Goal: Information Seeking & Learning: Learn about a topic

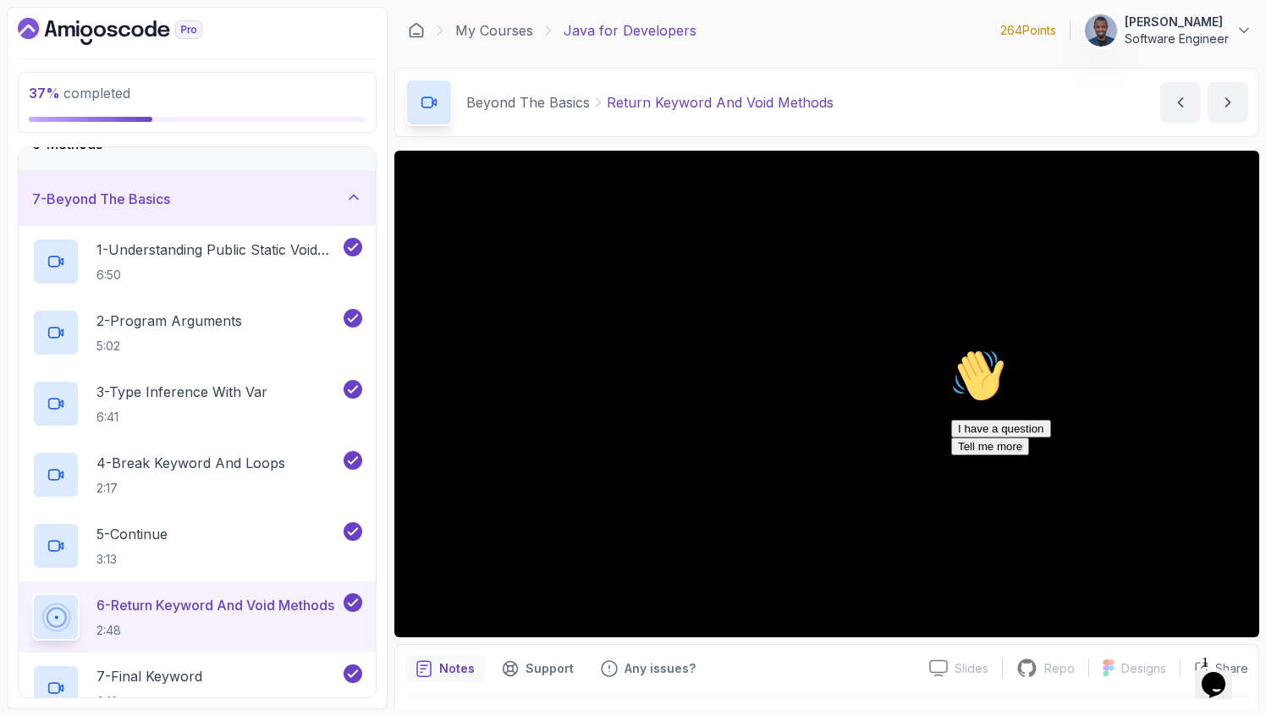
scroll to position [328, 0]
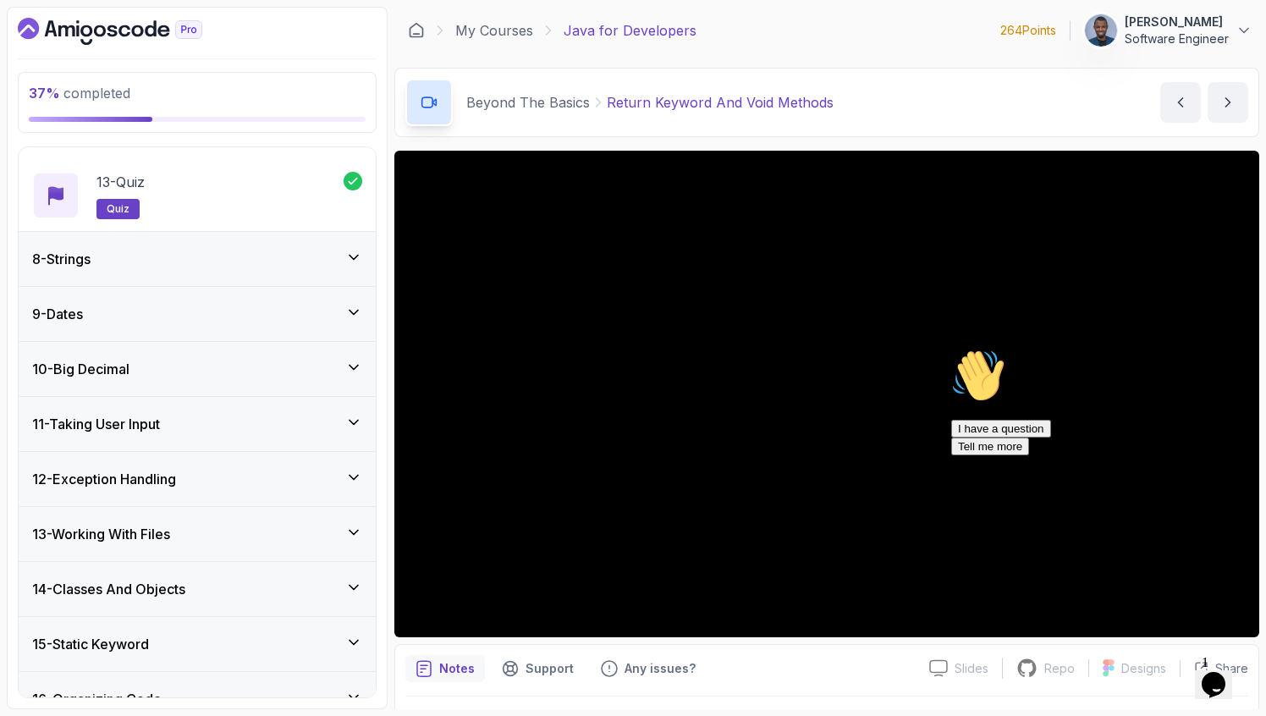
click at [208, 254] on div "8 - Strings" at bounding box center [197, 259] width 330 height 20
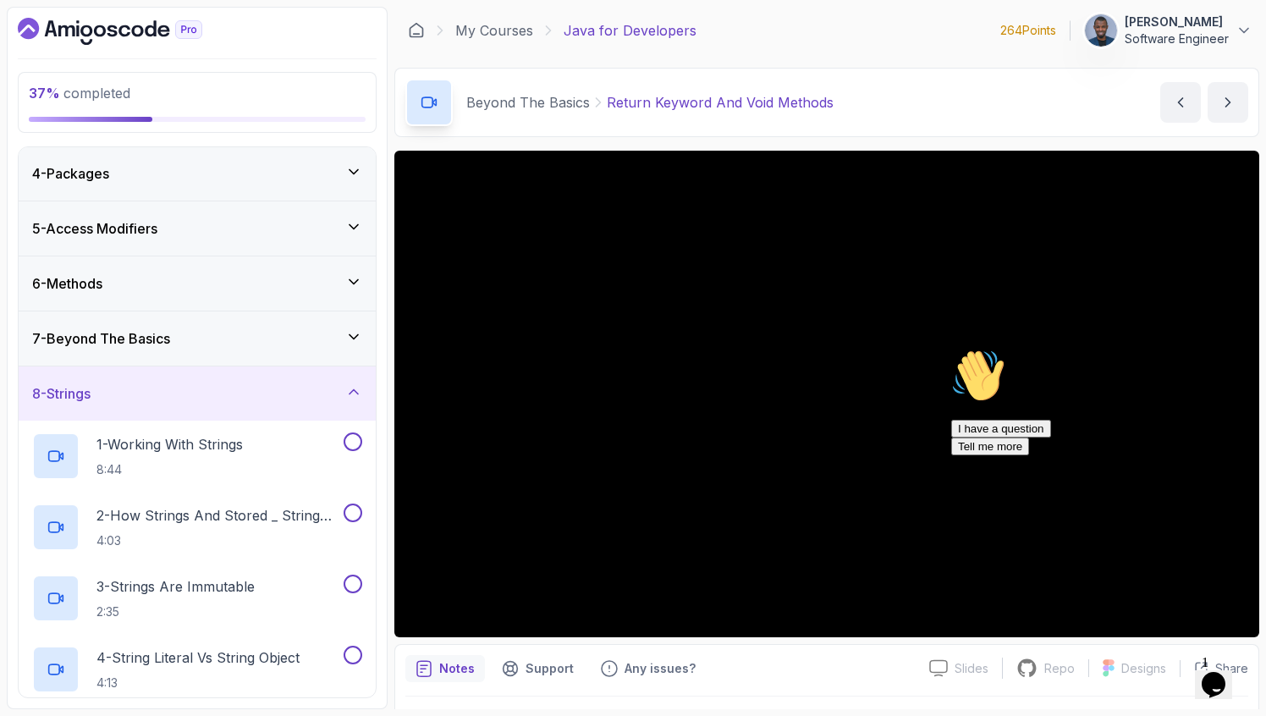
scroll to position [114, 0]
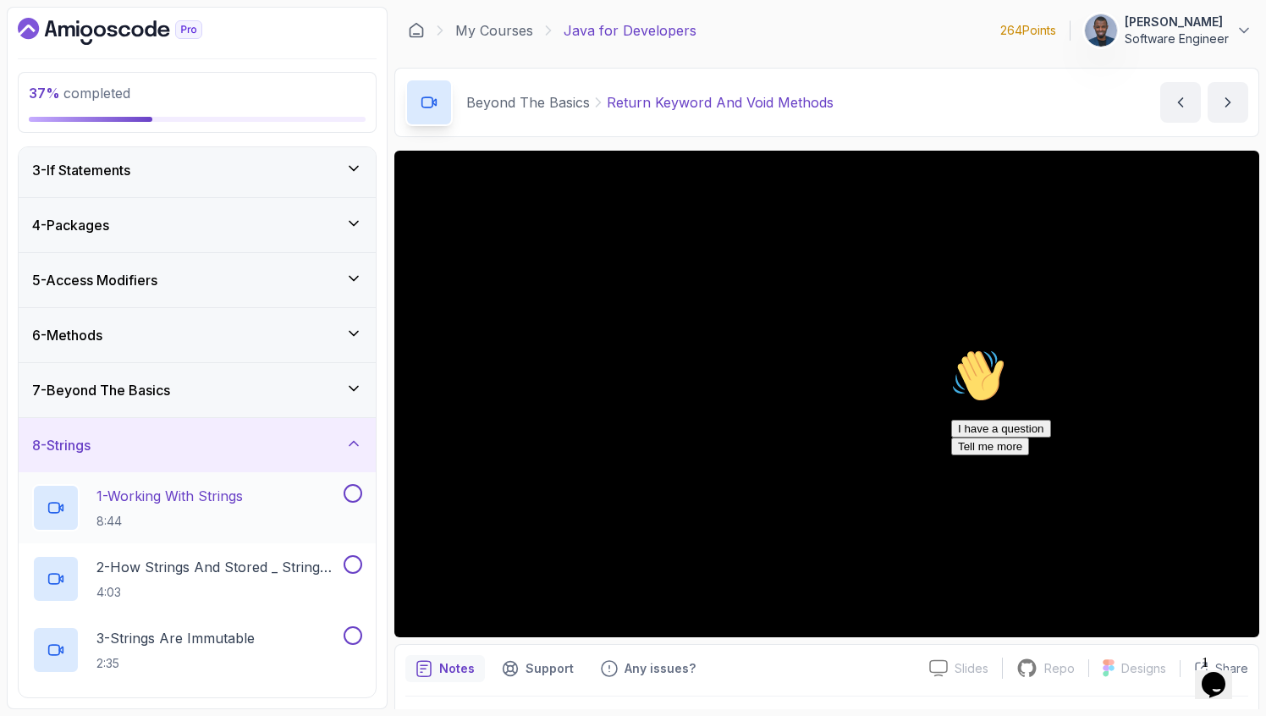
click at [190, 516] on p "8:44" at bounding box center [169, 521] width 146 height 17
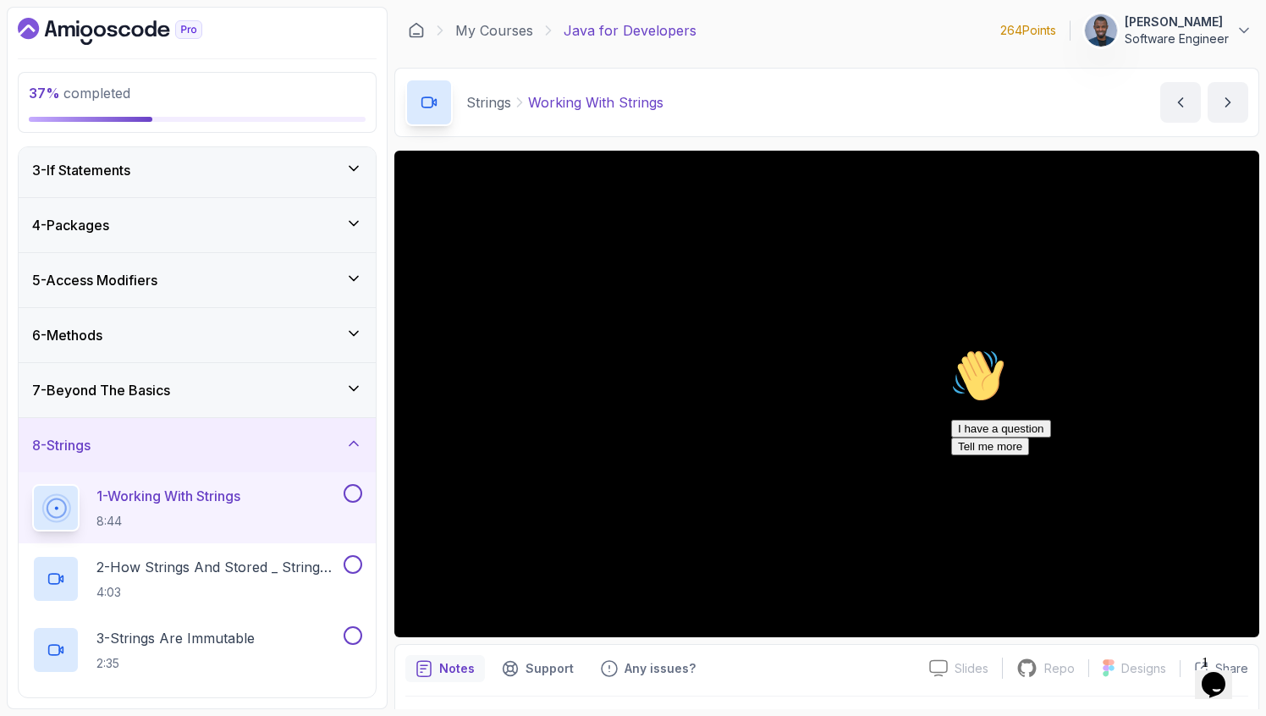
click at [32, 484] on button "1 - Working With Strings 8:44" at bounding box center [197, 507] width 330 height 47
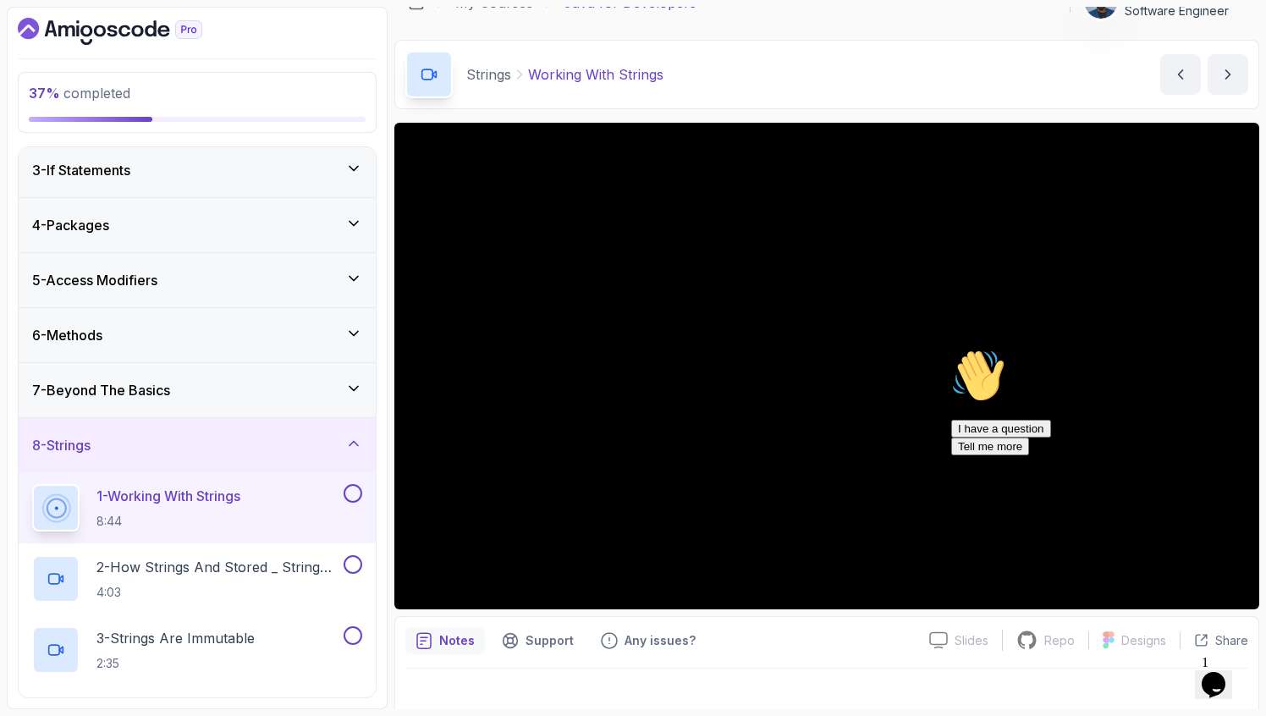
scroll to position [30, 0]
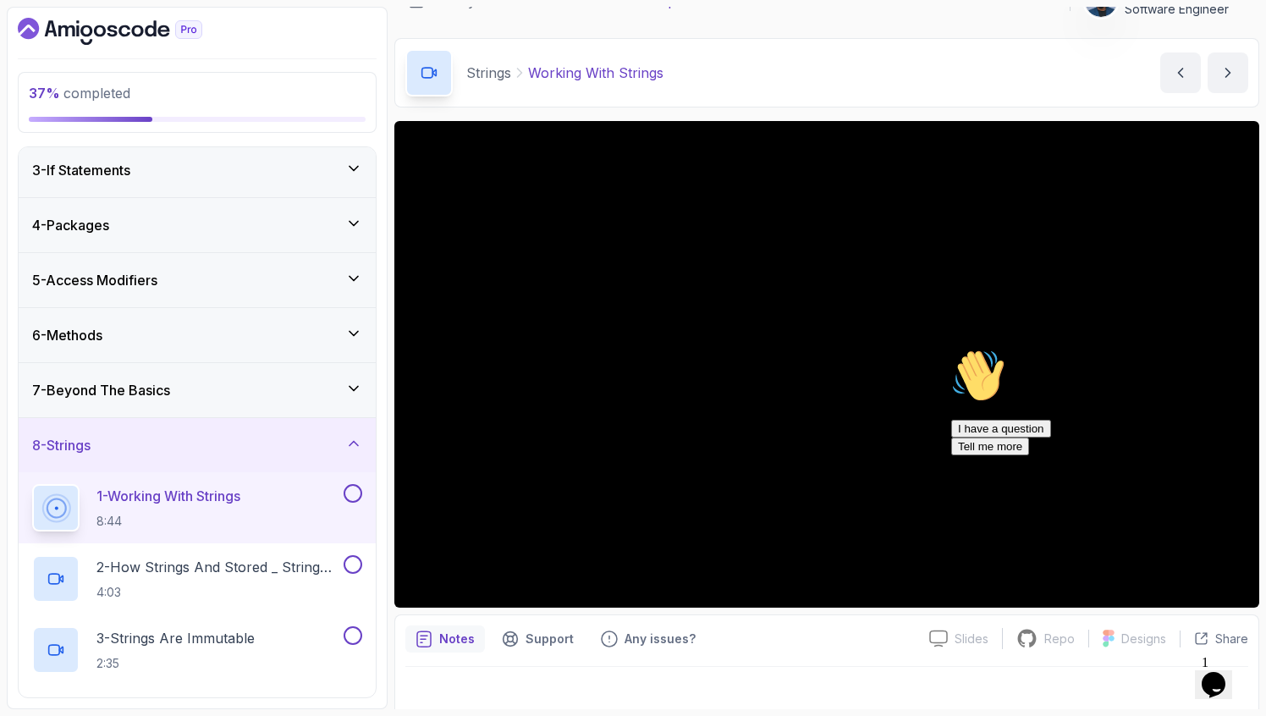
click at [1238, 349] on div "Chat attention grabber" at bounding box center [1103, 349] width 305 height 0
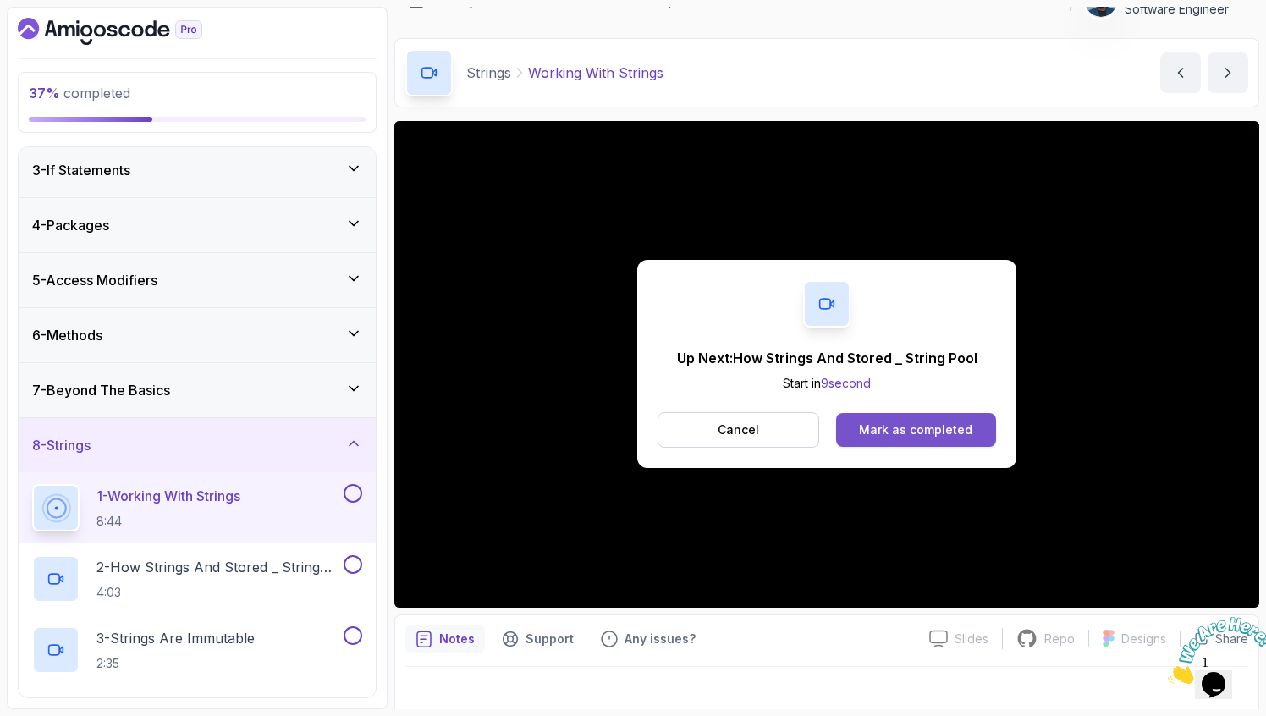
click at [890, 420] on button "Mark as completed" at bounding box center [916, 430] width 160 height 34
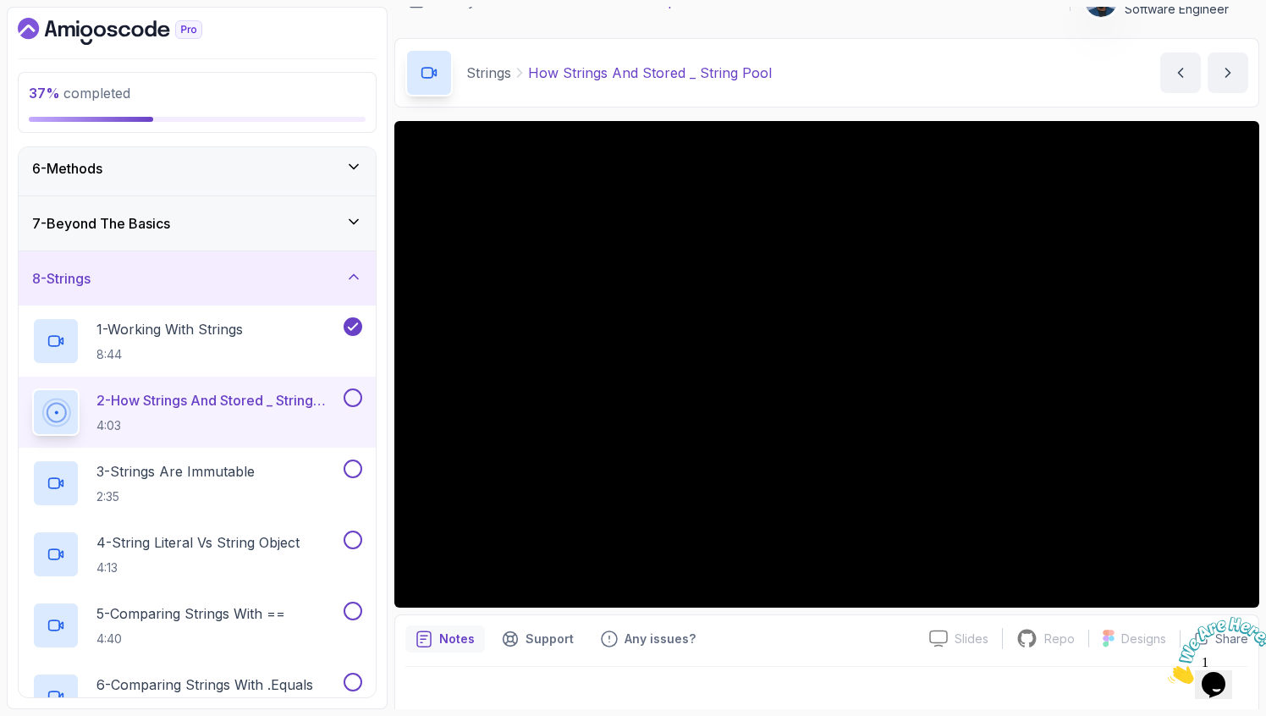
scroll to position [46, 0]
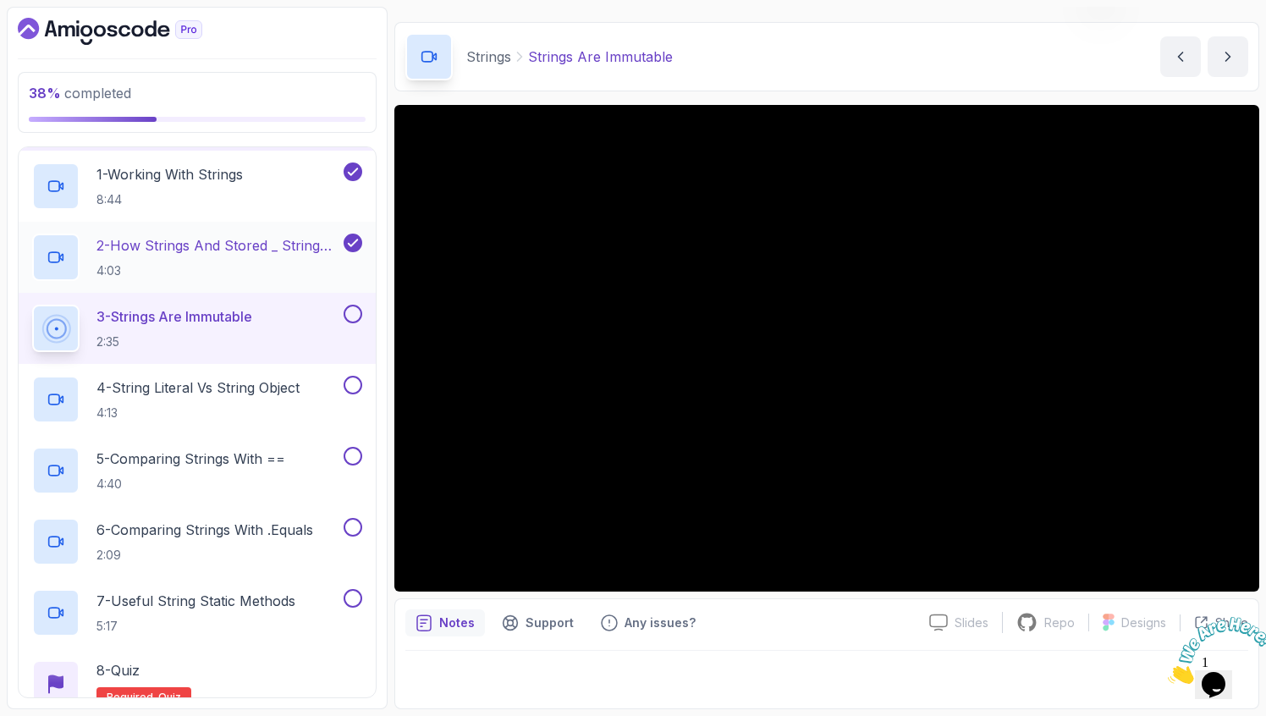
scroll to position [443, 0]
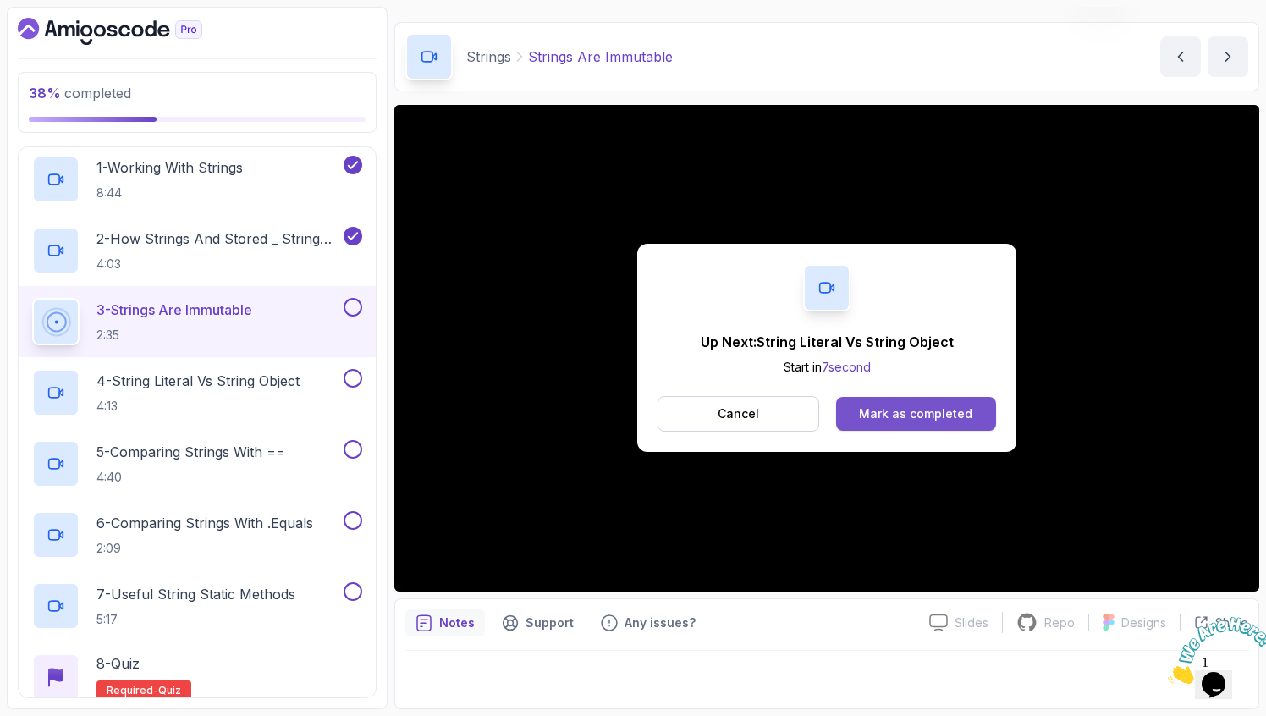
click at [907, 407] on div "Mark as completed" at bounding box center [915, 413] width 113 height 17
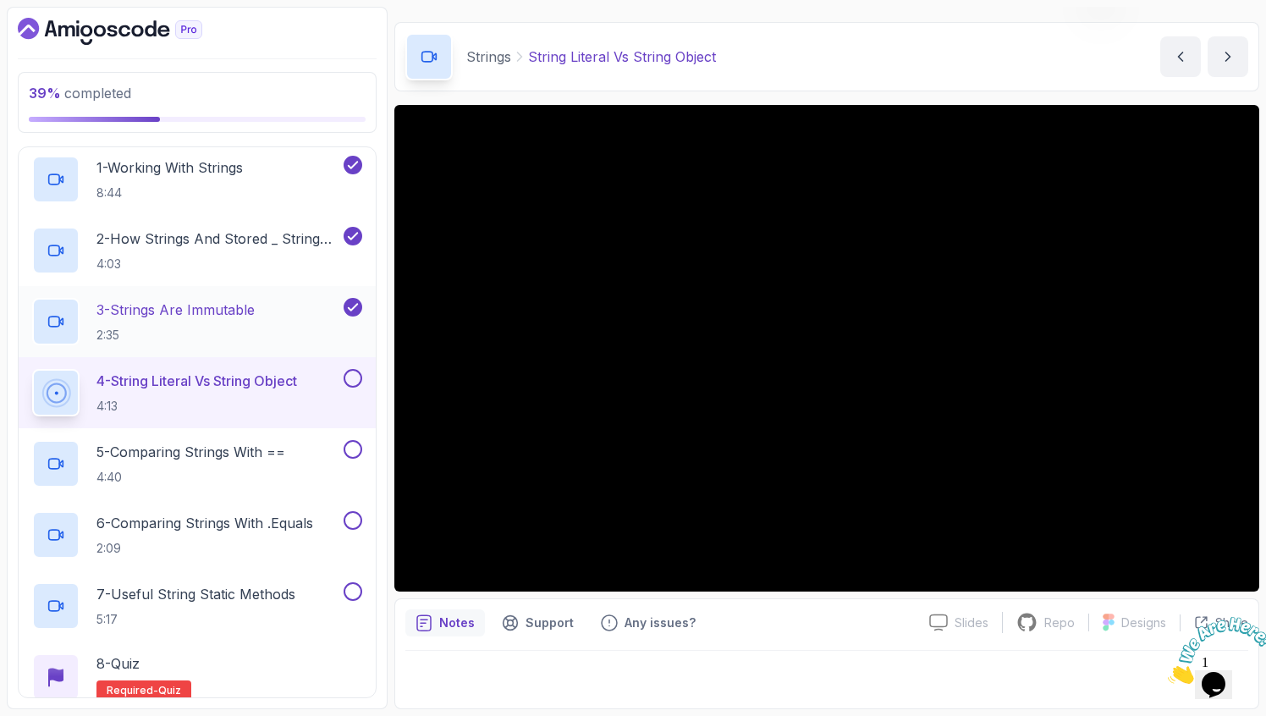
click at [232, 303] on p "3 - Strings Are Immutable" at bounding box center [175, 310] width 158 height 20
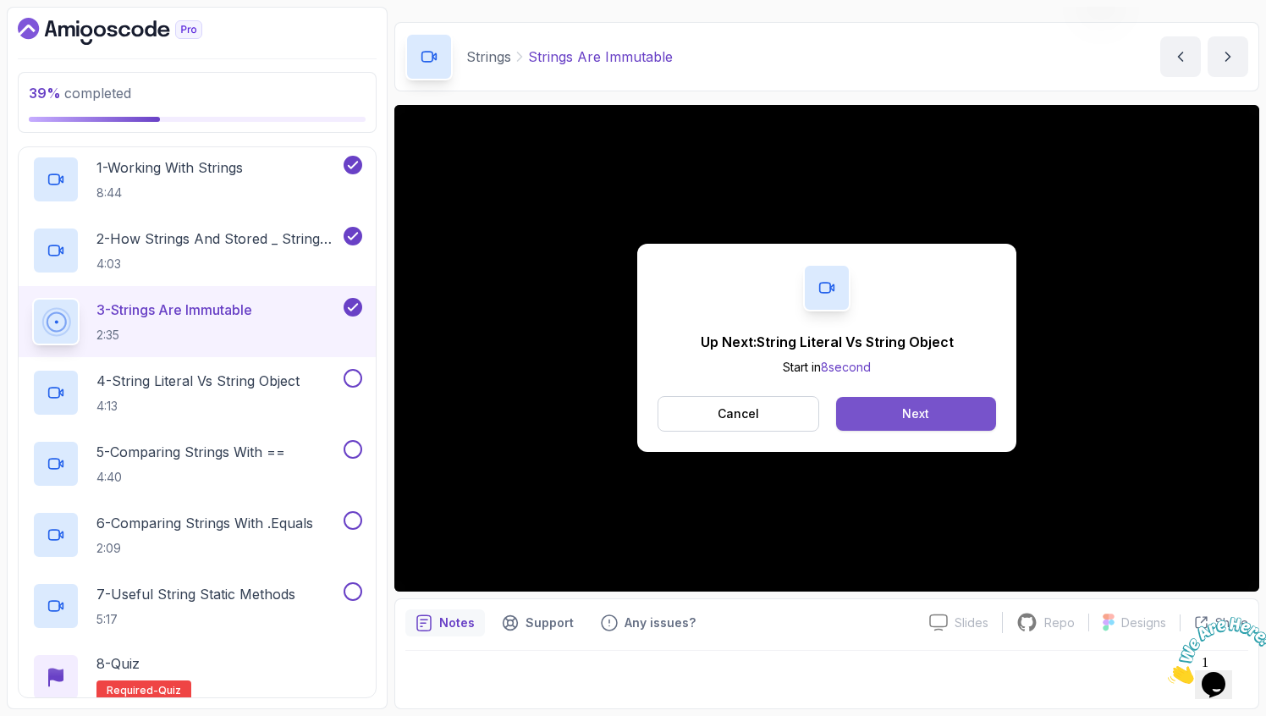
click at [884, 411] on button "Next" at bounding box center [916, 414] width 160 height 34
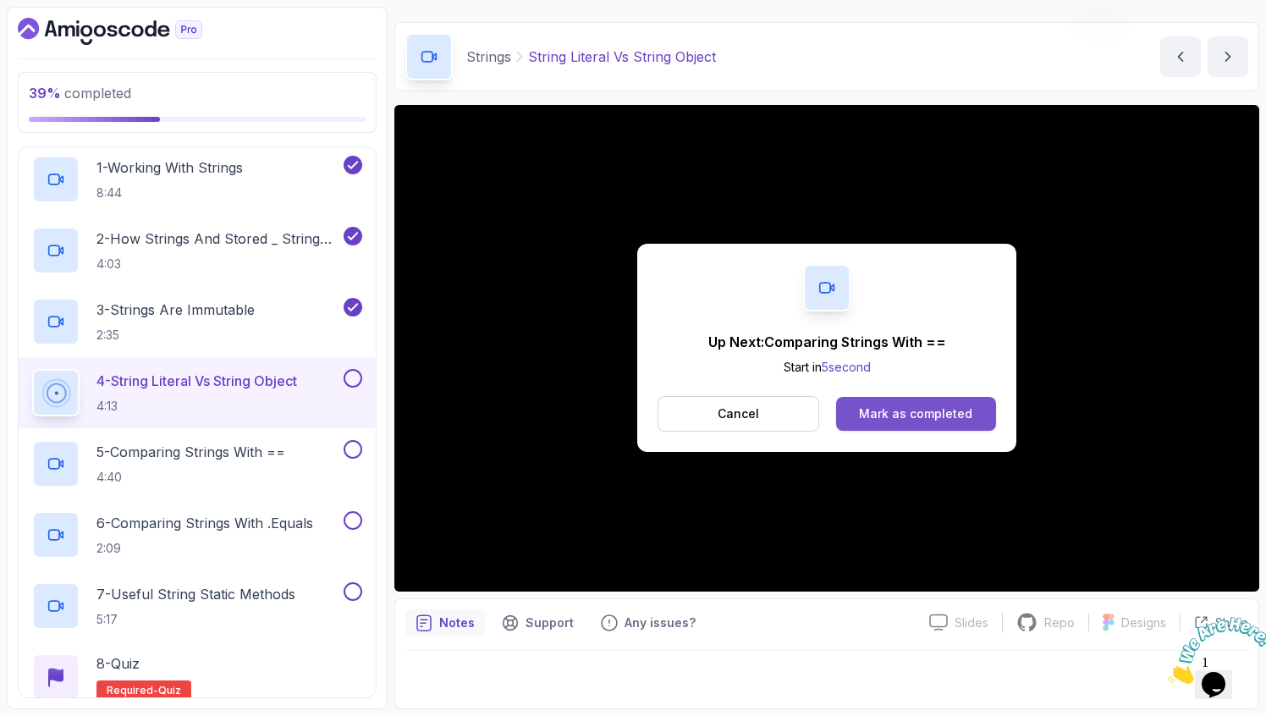
click at [939, 412] on div "Mark as completed" at bounding box center [915, 413] width 113 height 17
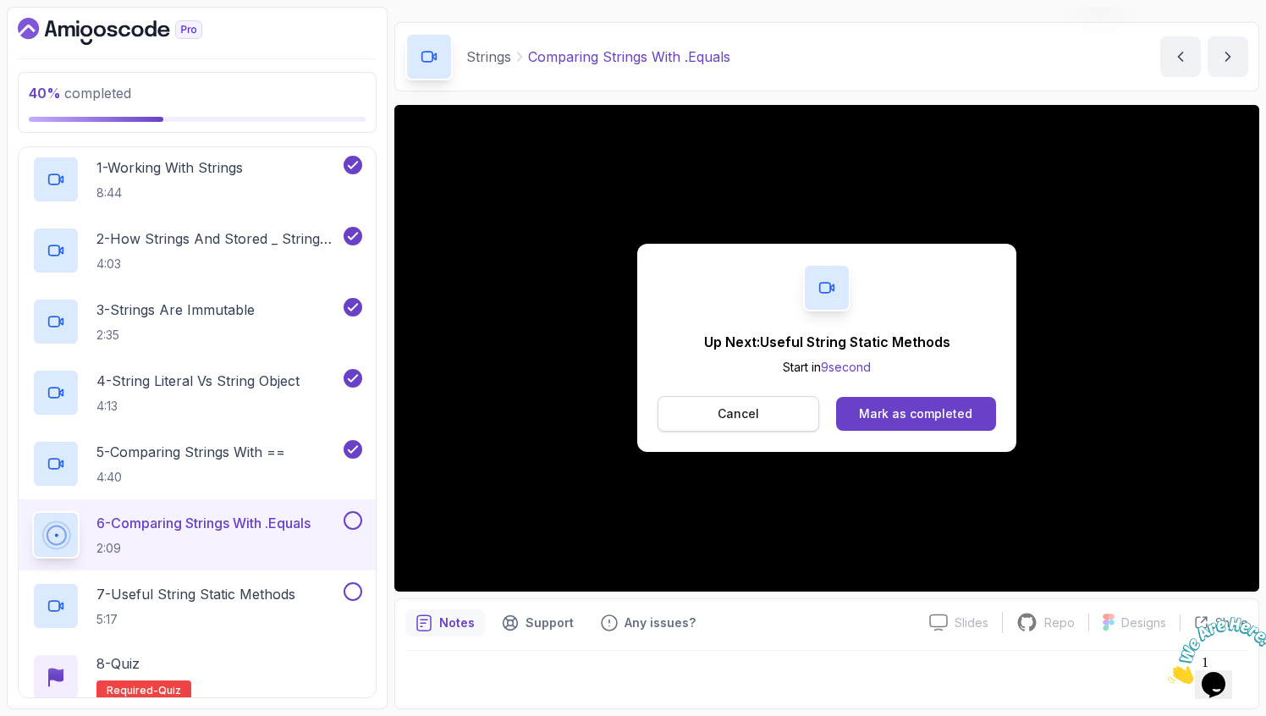
click at [704, 408] on button "Cancel" at bounding box center [739, 414] width 162 height 36
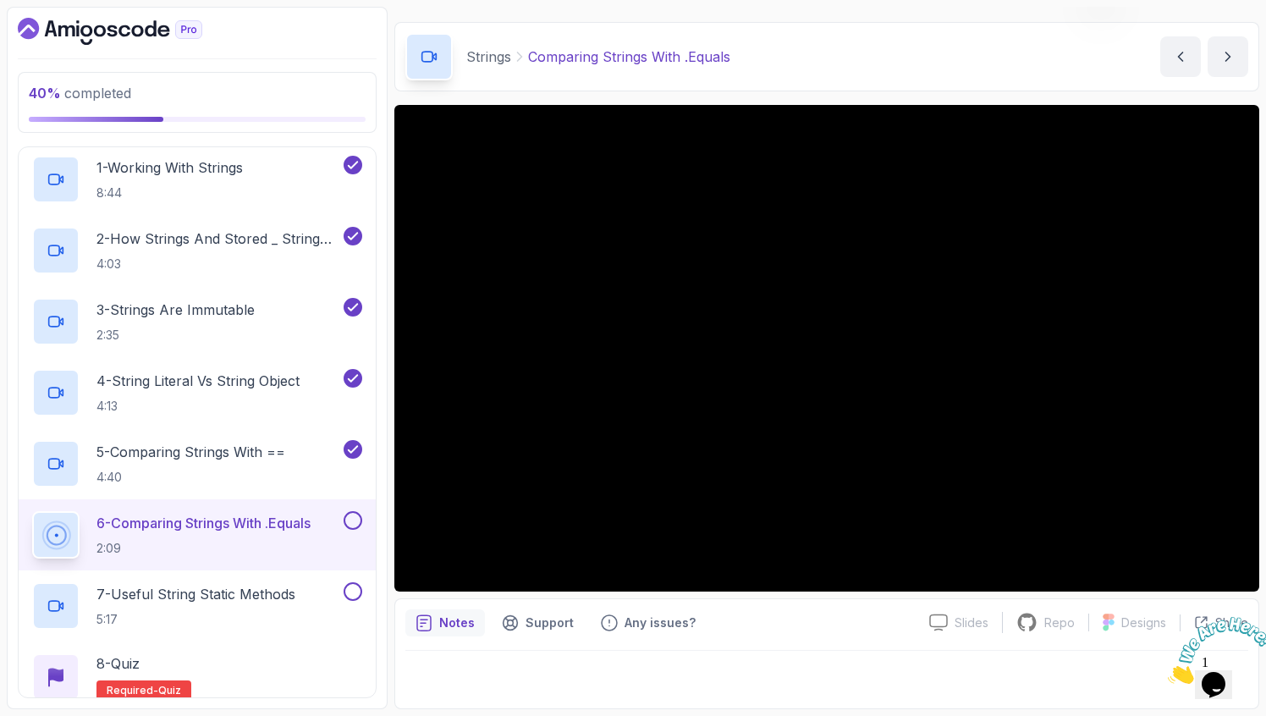
click at [217, 512] on div "6 - Comparing Strings With .Equals 2:09" at bounding box center [186, 534] width 308 height 47
click at [296, 528] on p "6 - Comparing Strings With .Equals" at bounding box center [203, 523] width 214 height 20
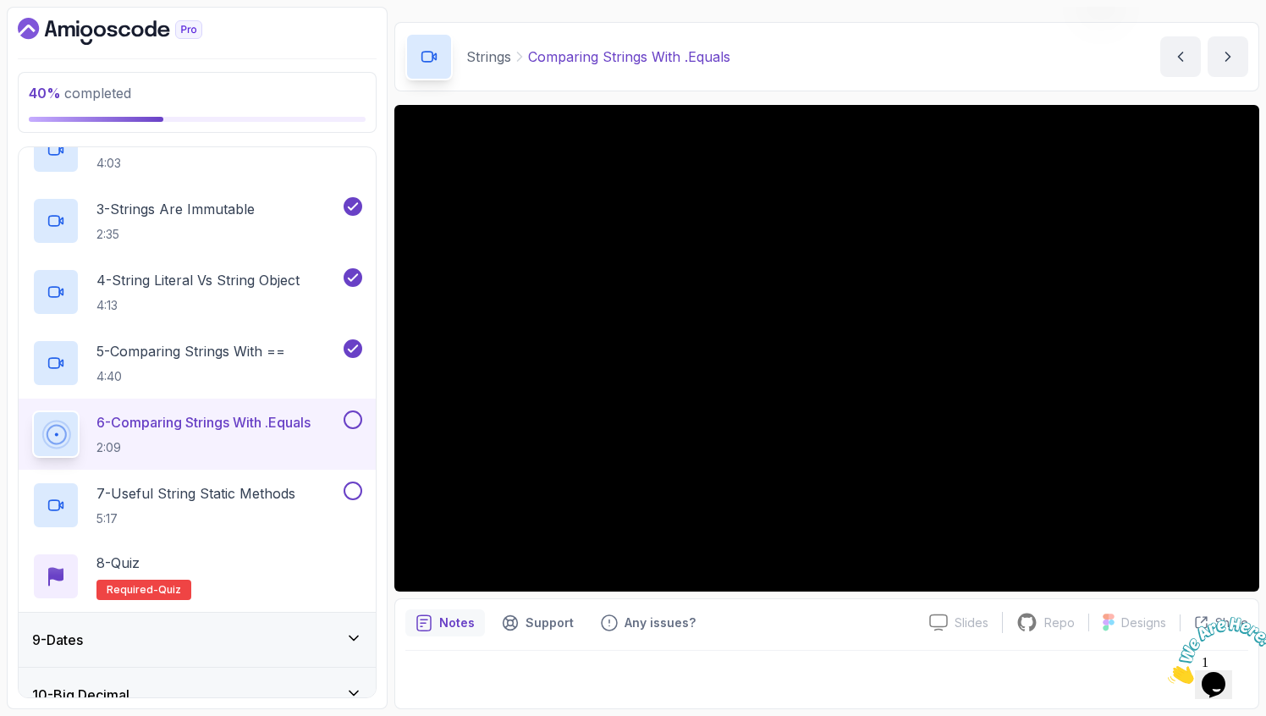
scroll to position [625, 0]
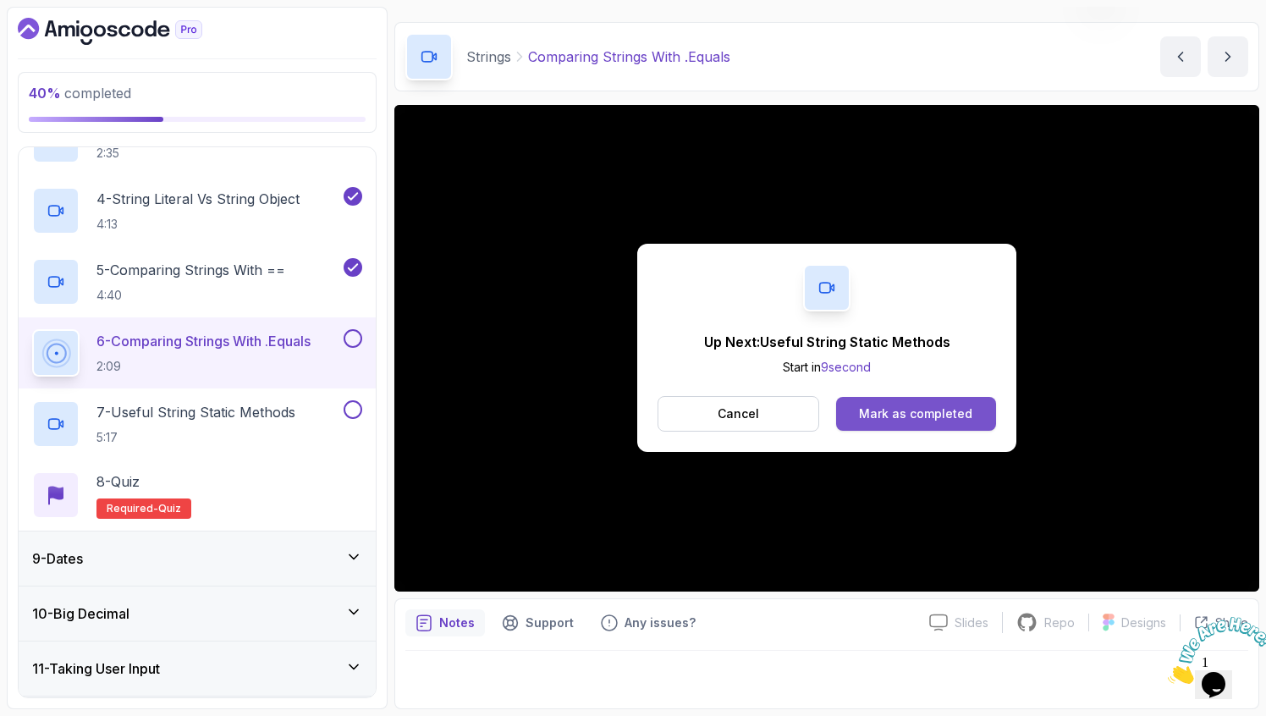
click at [885, 418] on div "Mark as completed" at bounding box center [915, 413] width 113 height 17
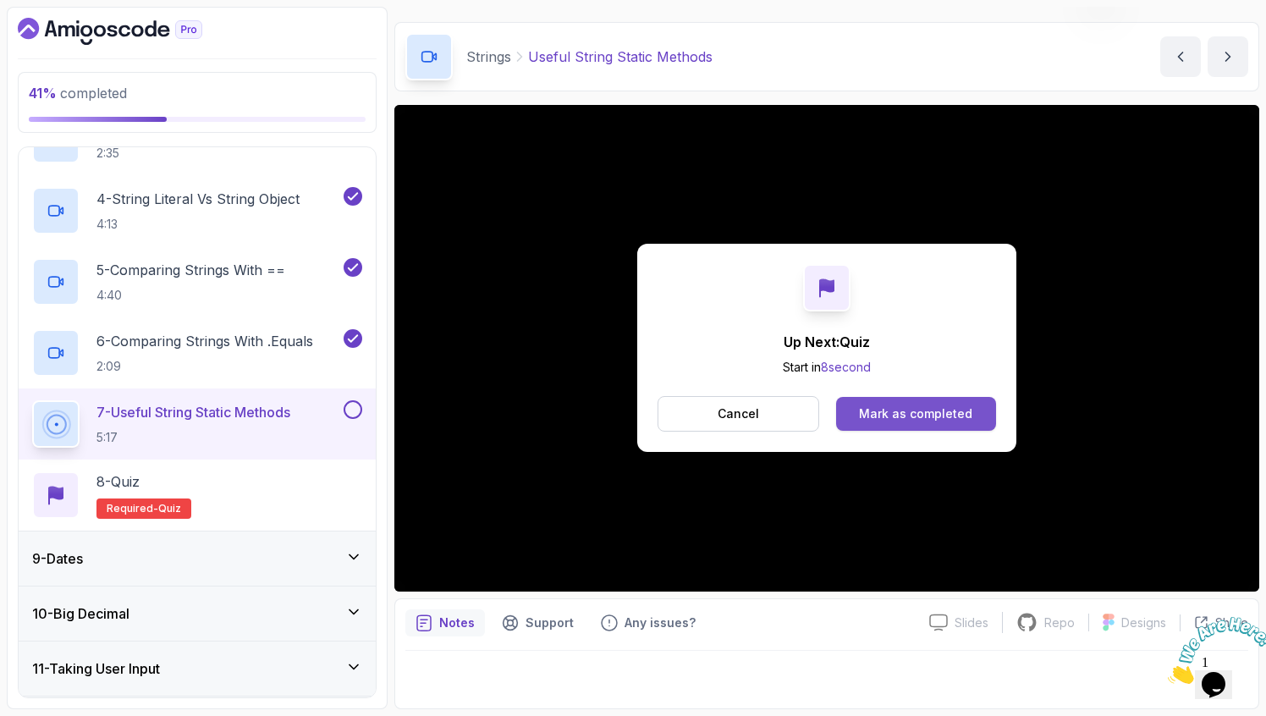
click at [866, 419] on div "Mark as completed" at bounding box center [915, 413] width 113 height 17
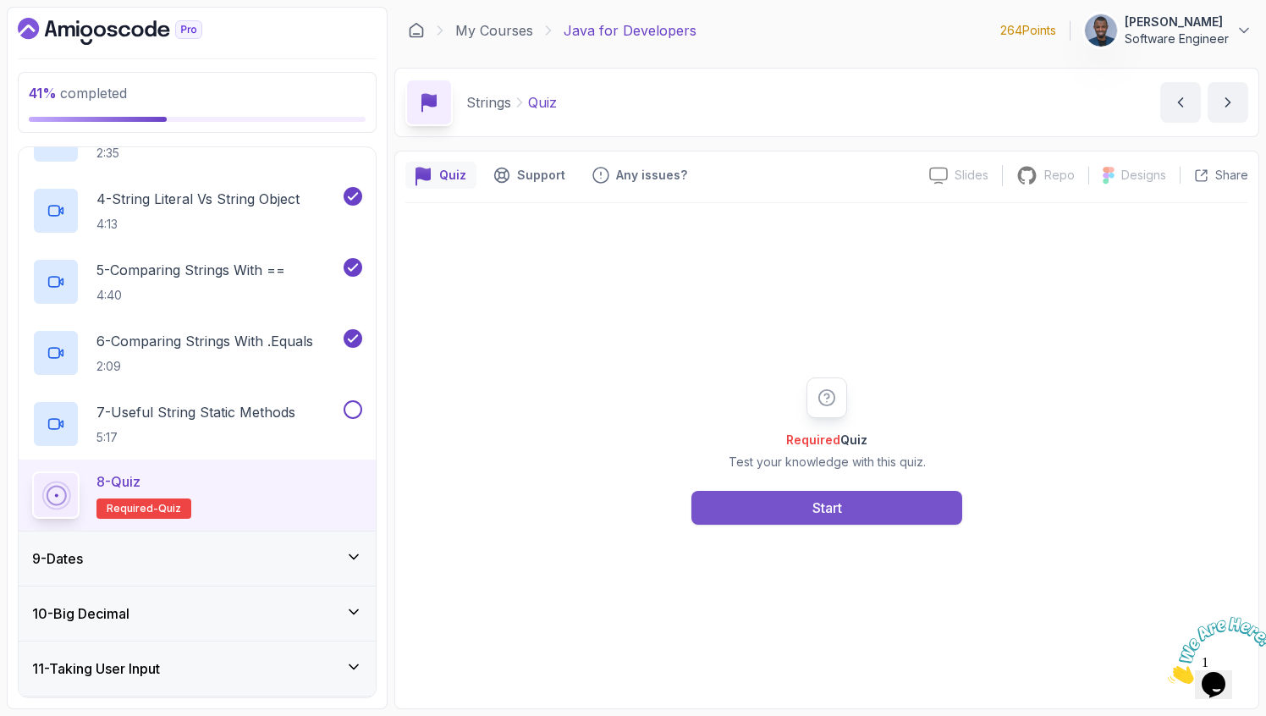
click at [781, 508] on button "Start" at bounding box center [827, 508] width 271 height 34
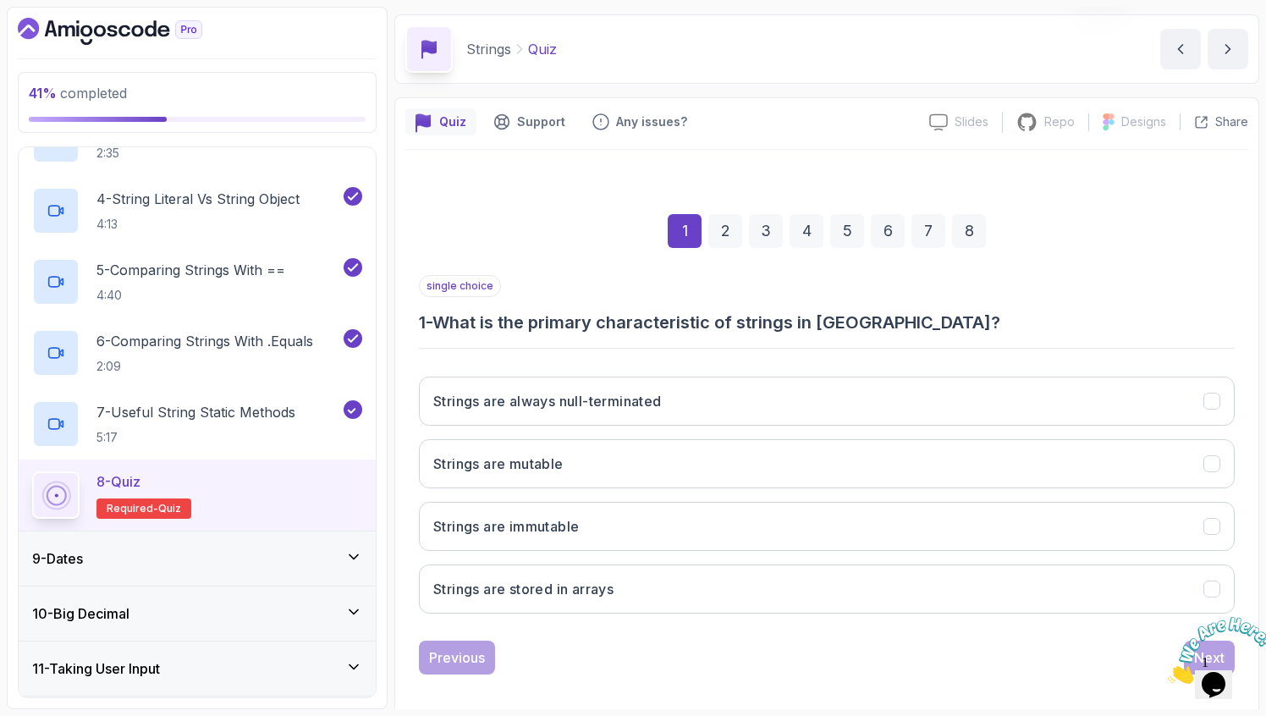
scroll to position [56, 0]
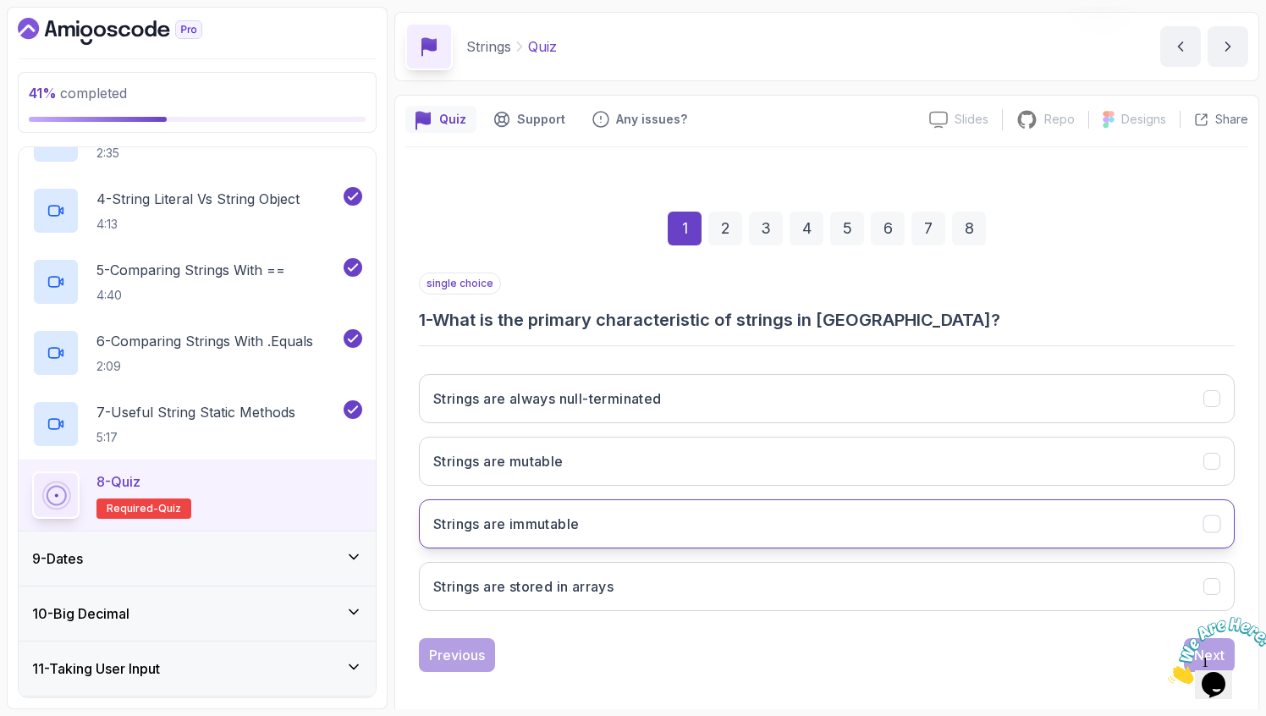
click at [642, 512] on button "Strings are immutable" at bounding box center [827, 523] width 816 height 49
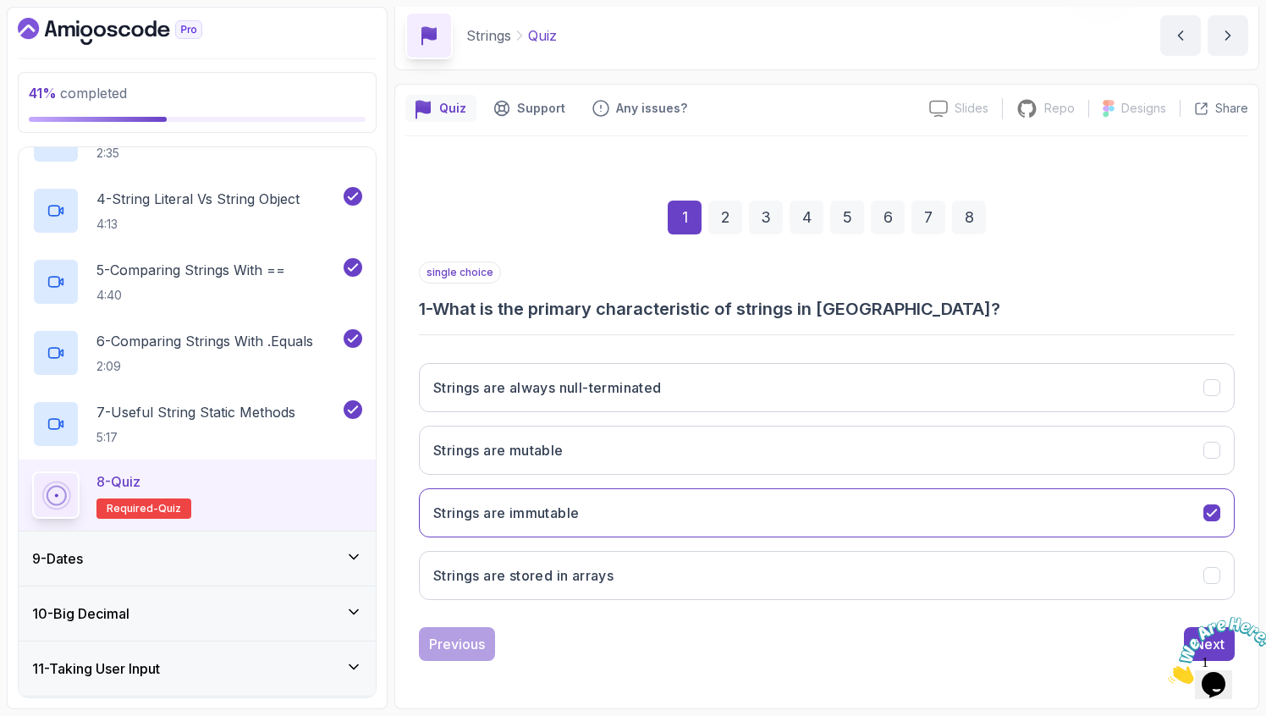
click at [1168, 672] on icon "Close" at bounding box center [1168, 679] width 0 height 14
click at [1205, 635] on div "Next" at bounding box center [1209, 644] width 30 height 20
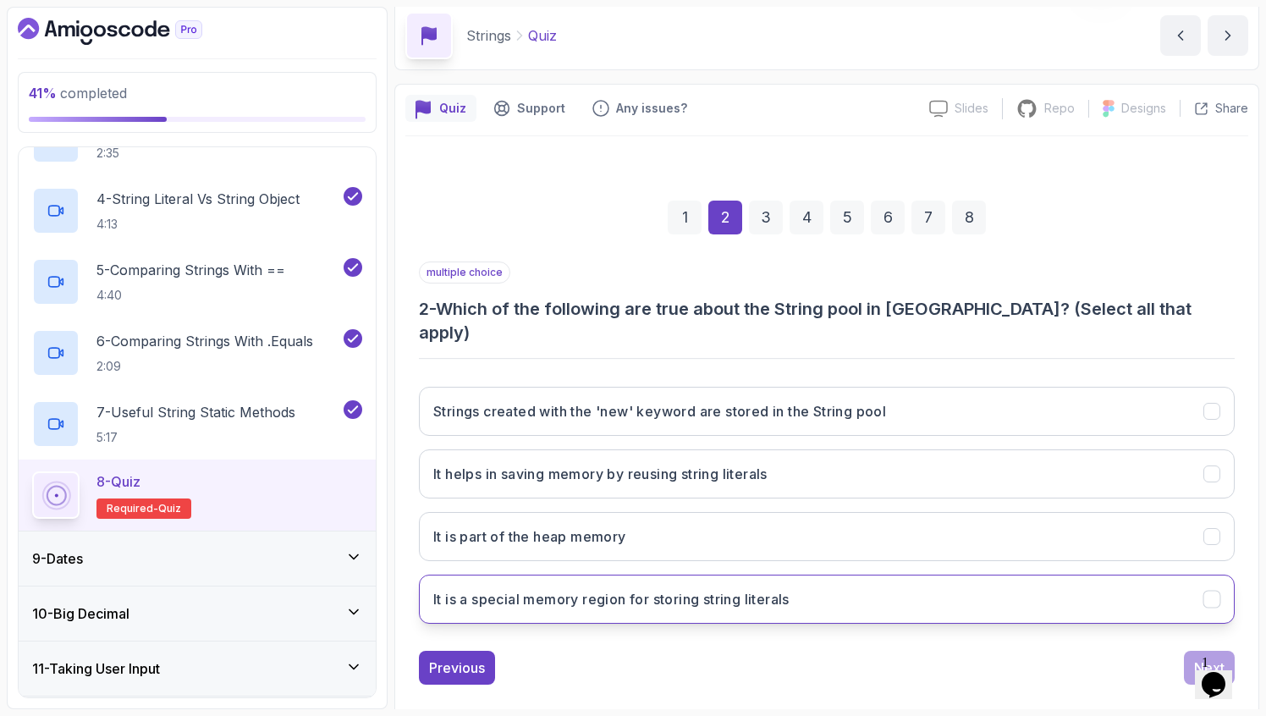
click at [790, 589] on h3 "It is a special memory region for storing string literals" at bounding box center [611, 599] width 356 height 20
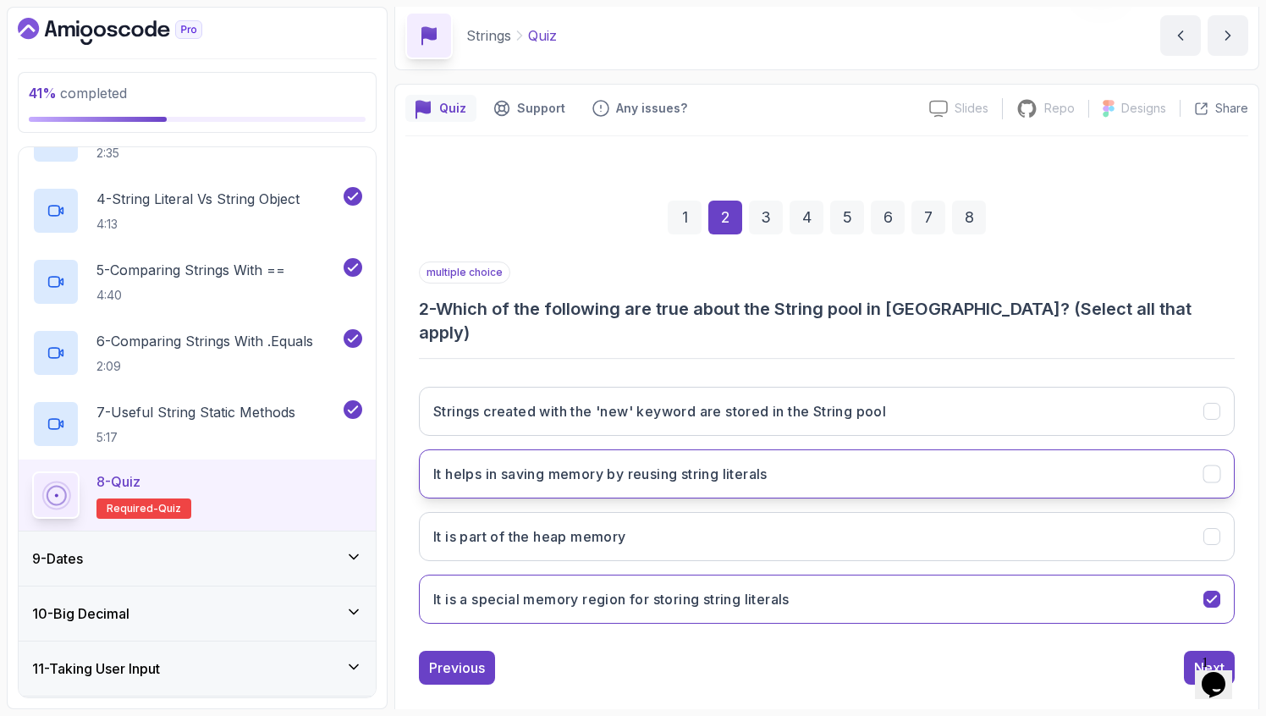
click at [757, 464] on h3 "It helps in saving memory by reusing string literals" at bounding box center [600, 474] width 334 height 20
click at [1197, 658] on div "Next" at bounding box center [1209, 668] width 30 height 20
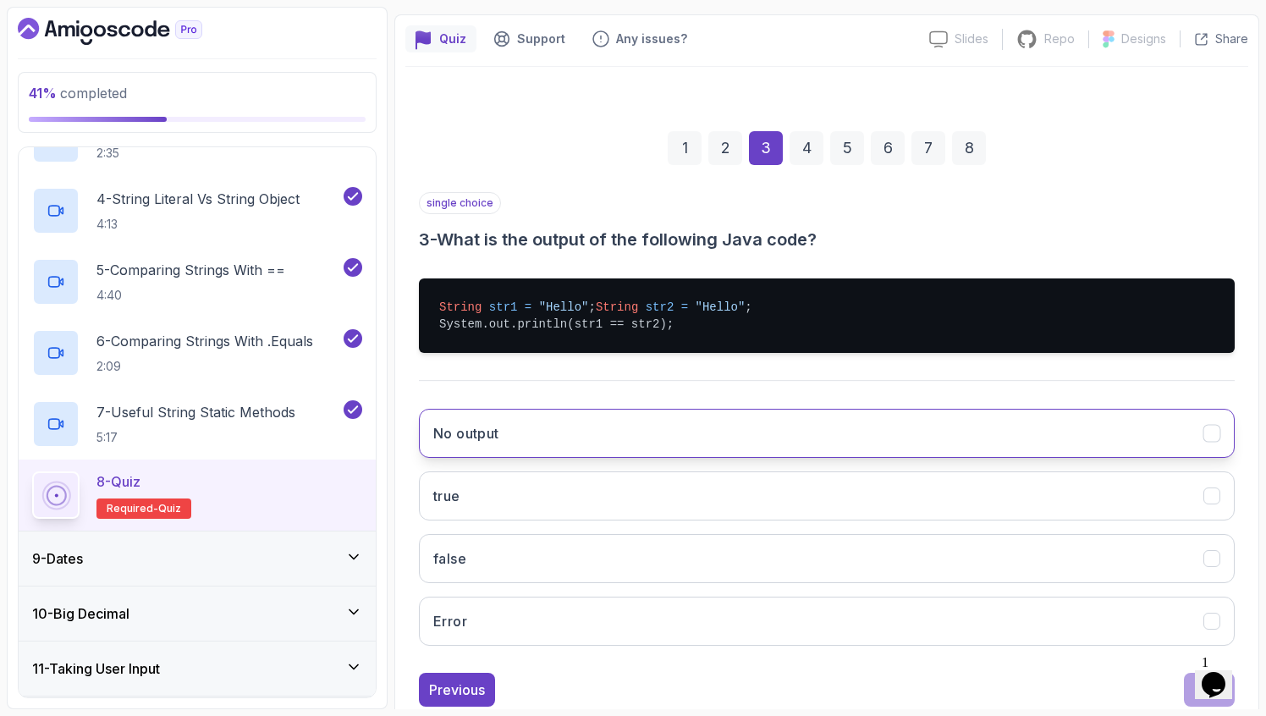
scroll to position [138, 0]
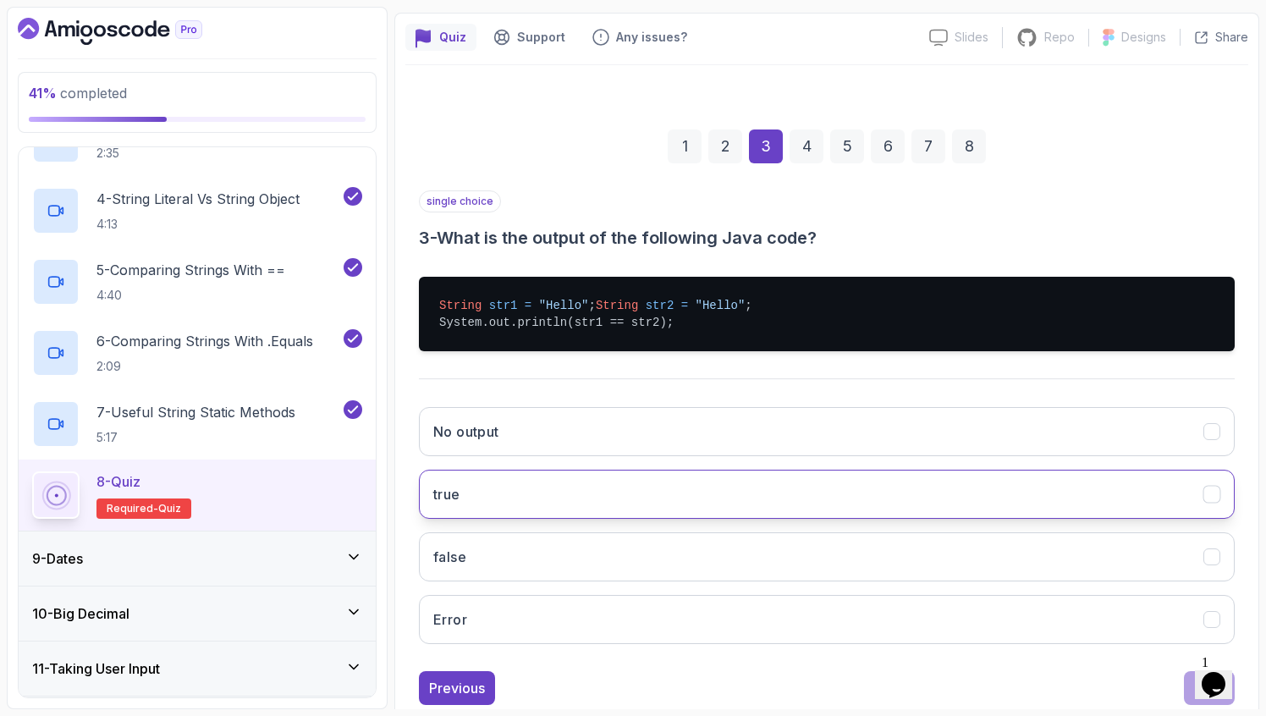
click at [543, 519] on button "true" at bounding box center [827, 494] width 816 height 49
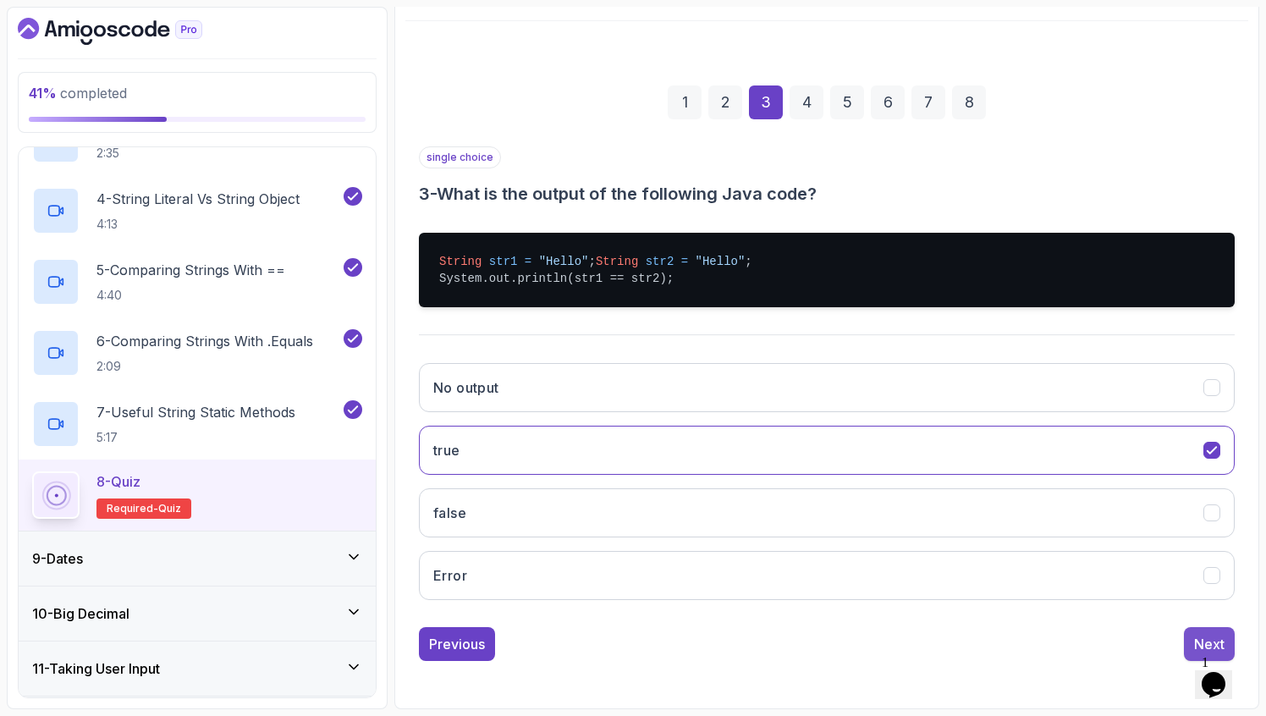
click at [1189, 638] on button "Next" at bounding box center [1209, 644] width 51 height 34
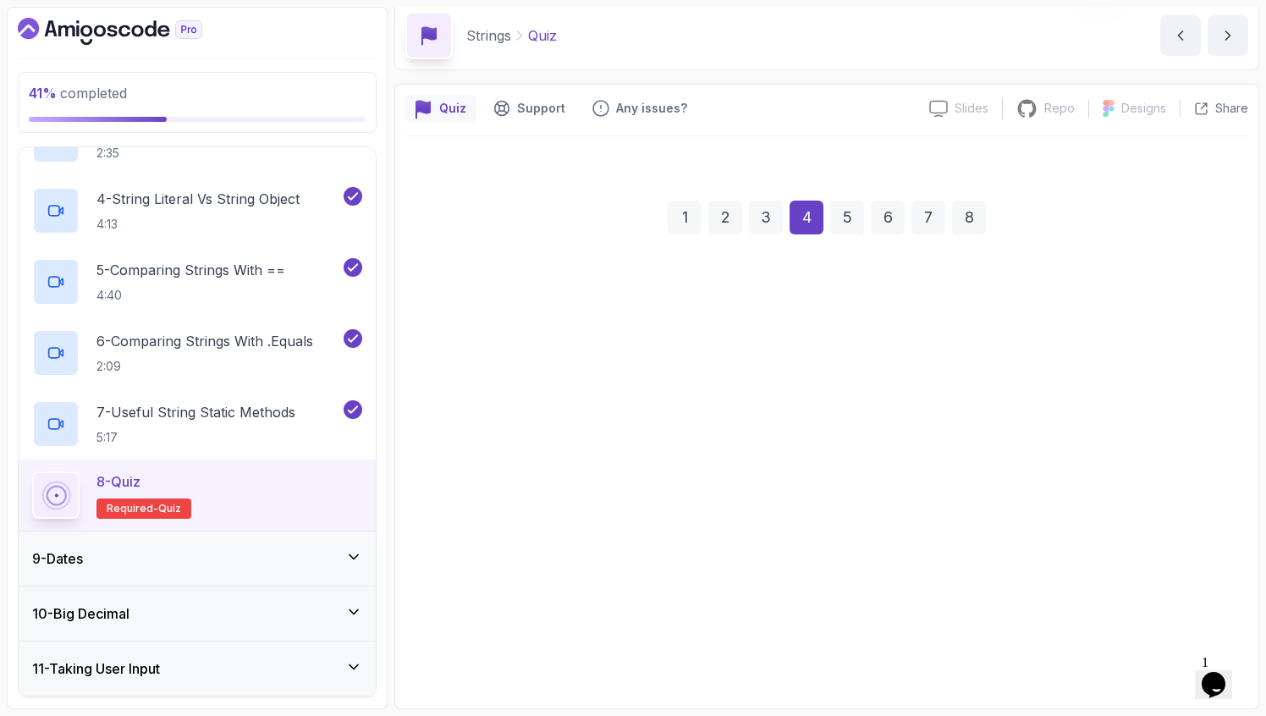
scroll to position [67, 0]
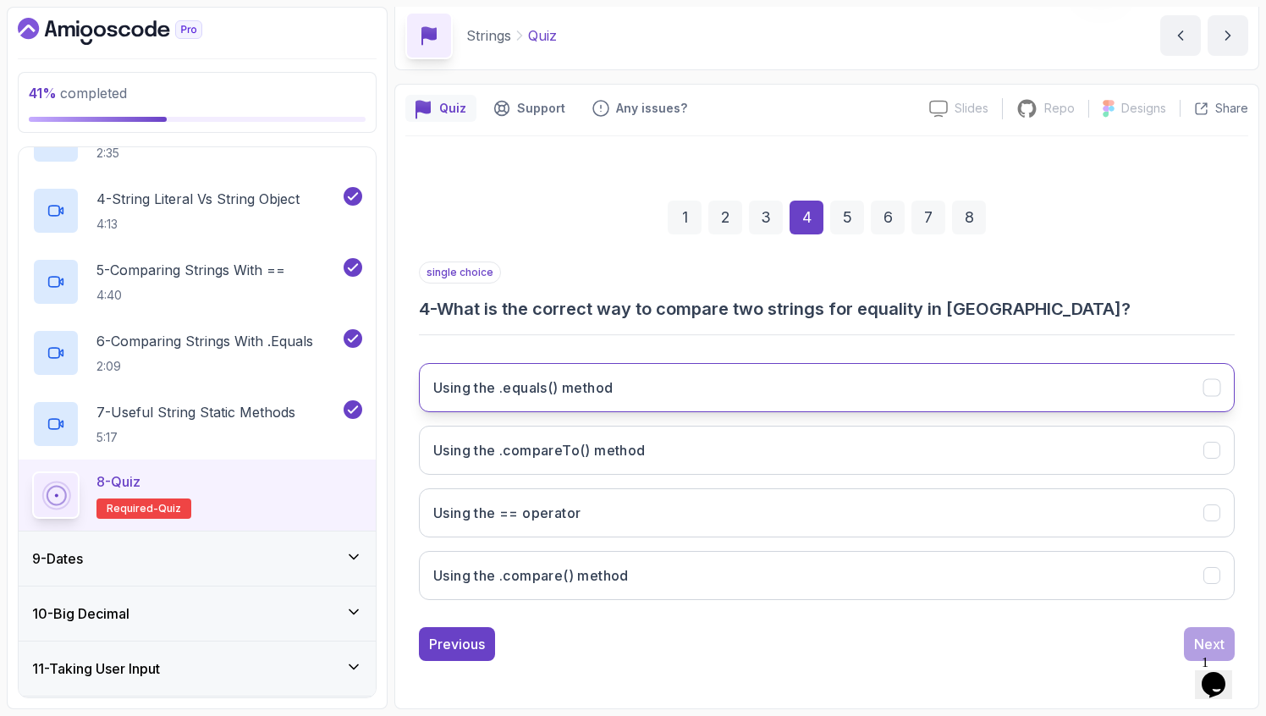
click at [693, 390] on button "Using the .equals() method" at bounding box center [827, 387] width 816 height 49
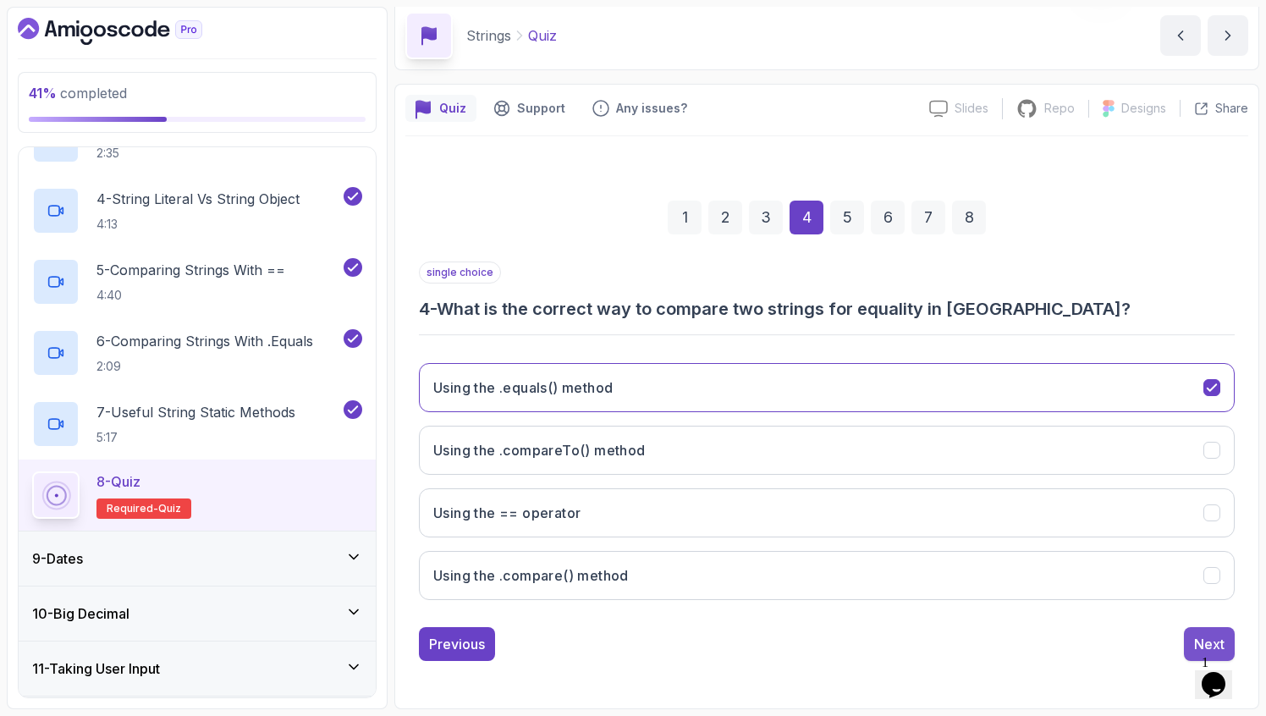
click at [1207, 635] on div "Next" at bounding box center [1209, 644] width 30 height 20
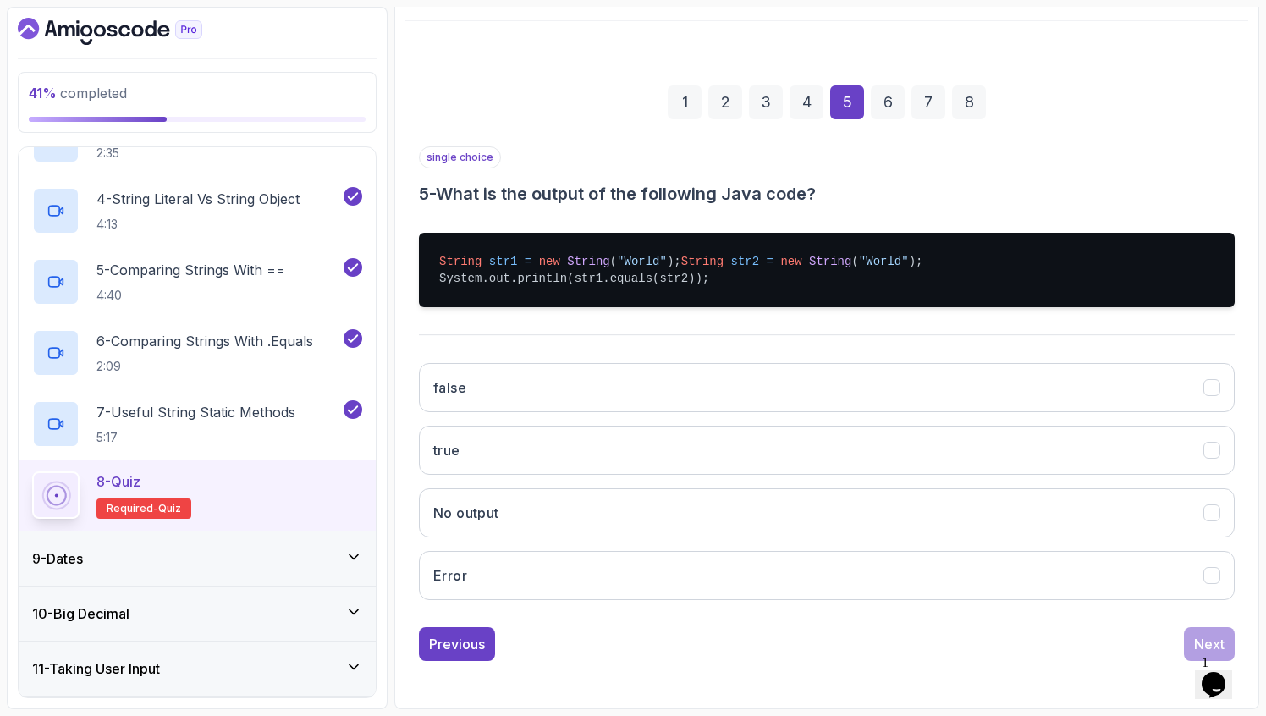
scroll to position [199, 0]
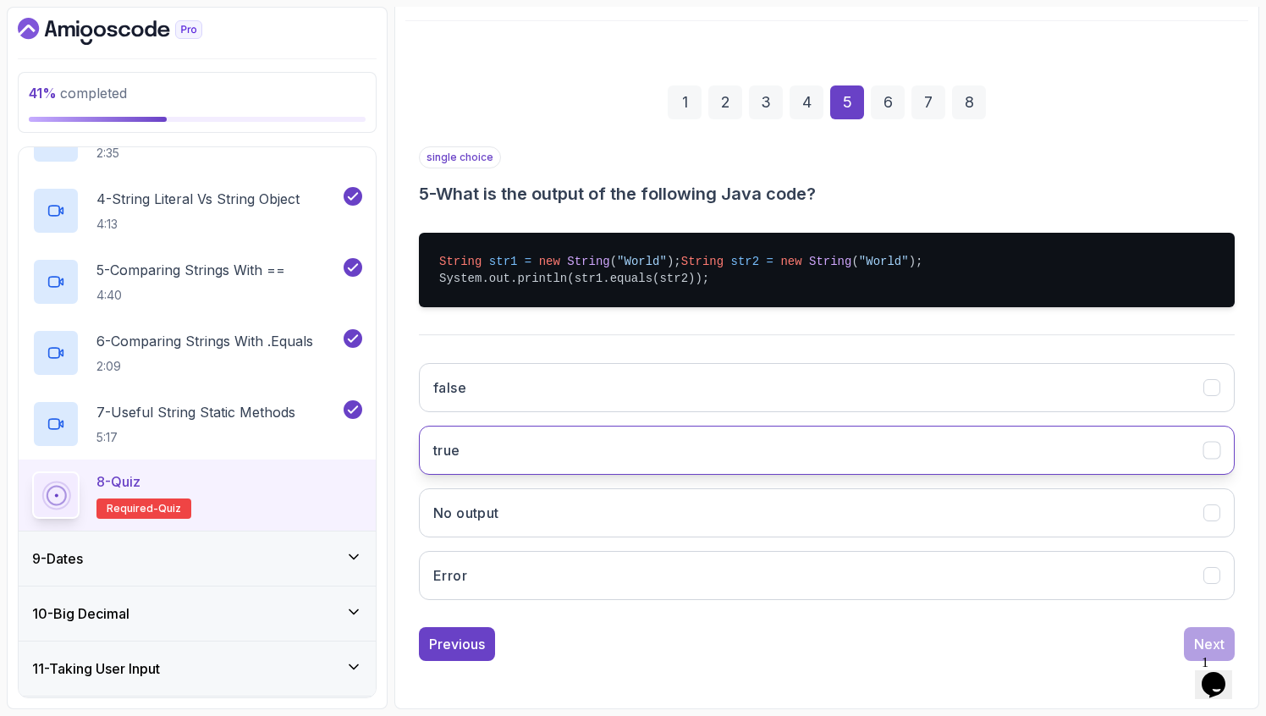
click at [600, 433] on button "true" at bounding box center [827, 450] width 816 height 49
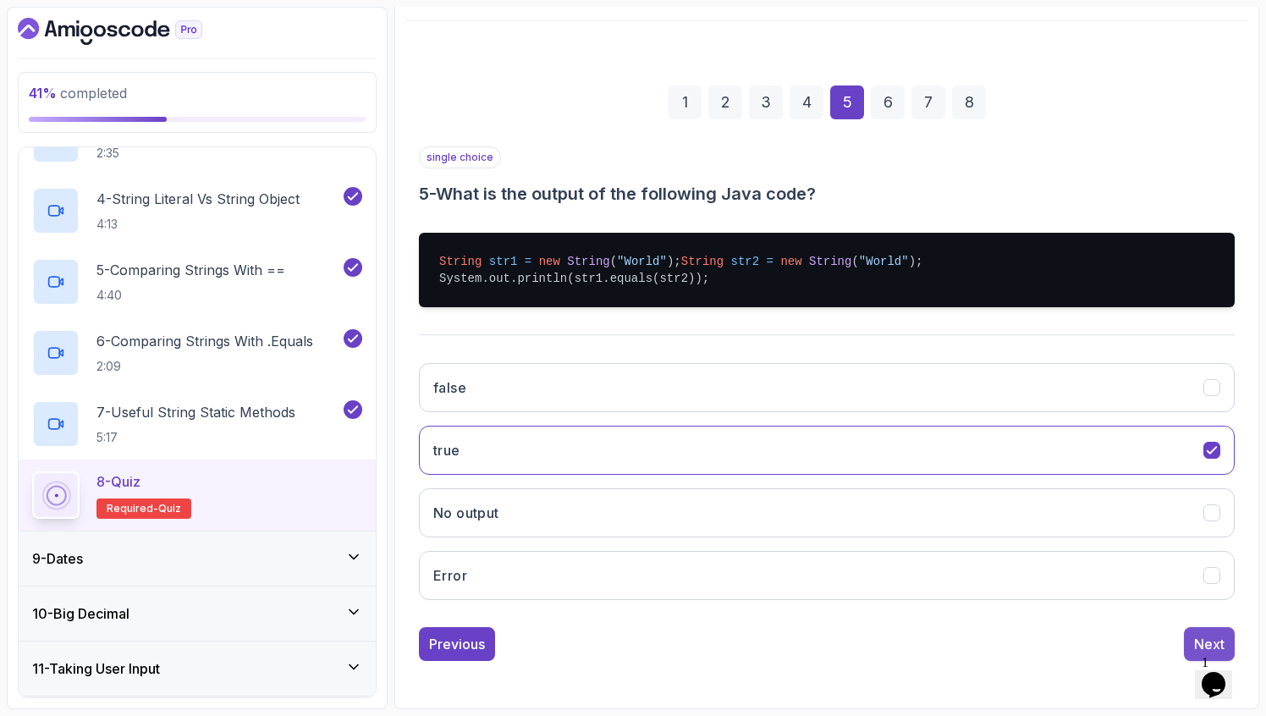
click at [1191, 642] on button "Next" at bounding box center [1209, 644] width 51 height 34
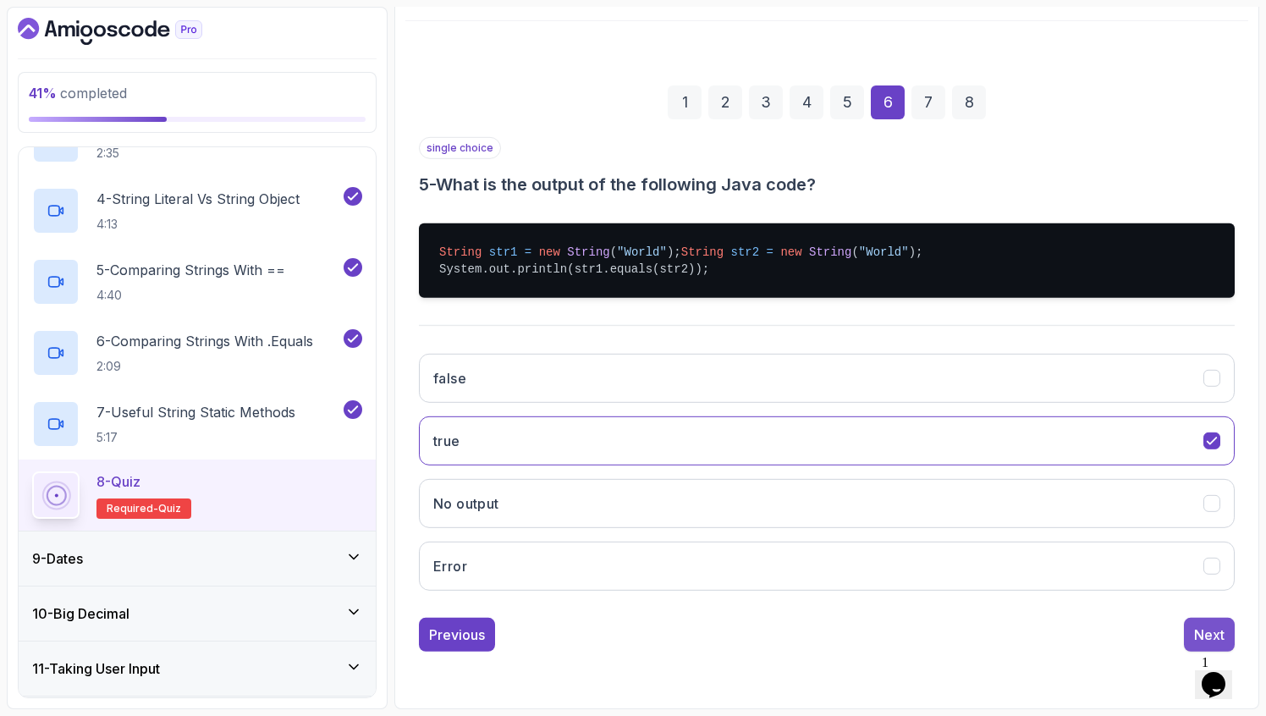
scroll to position [67, 0]
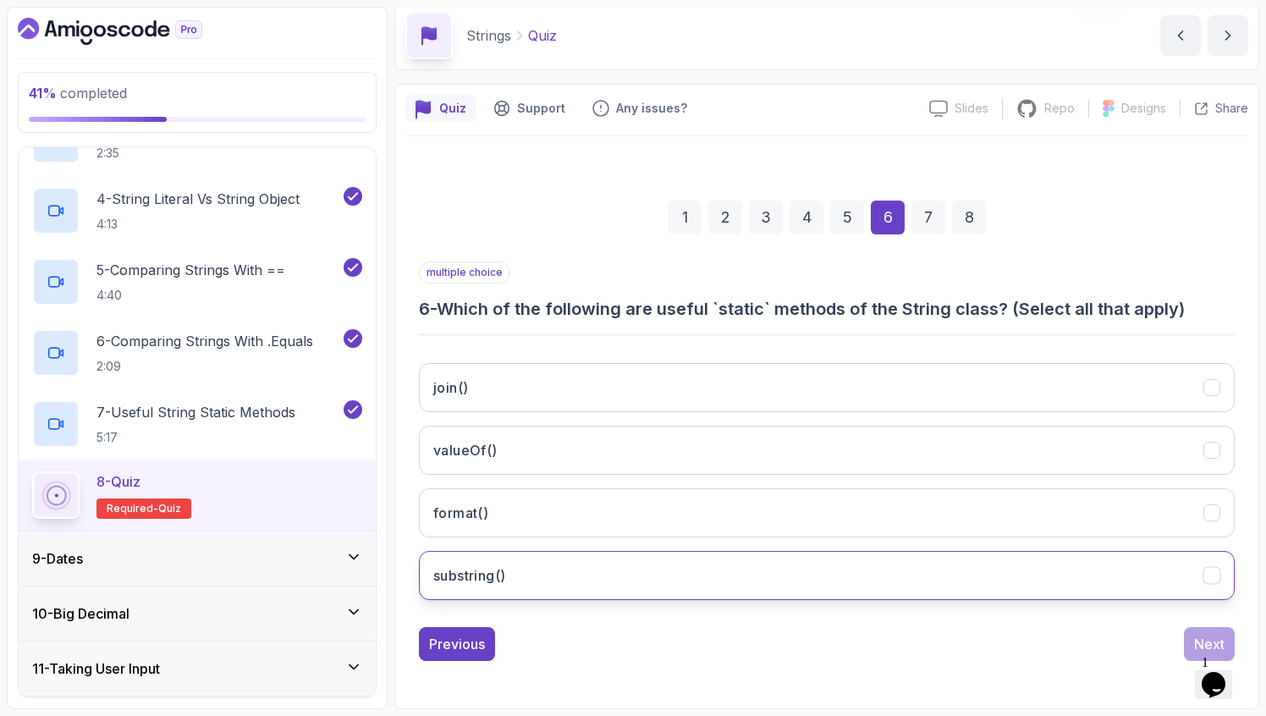
click at [587, 576] on button "substring()" at bounding box center [827, 575] width 816 height 49
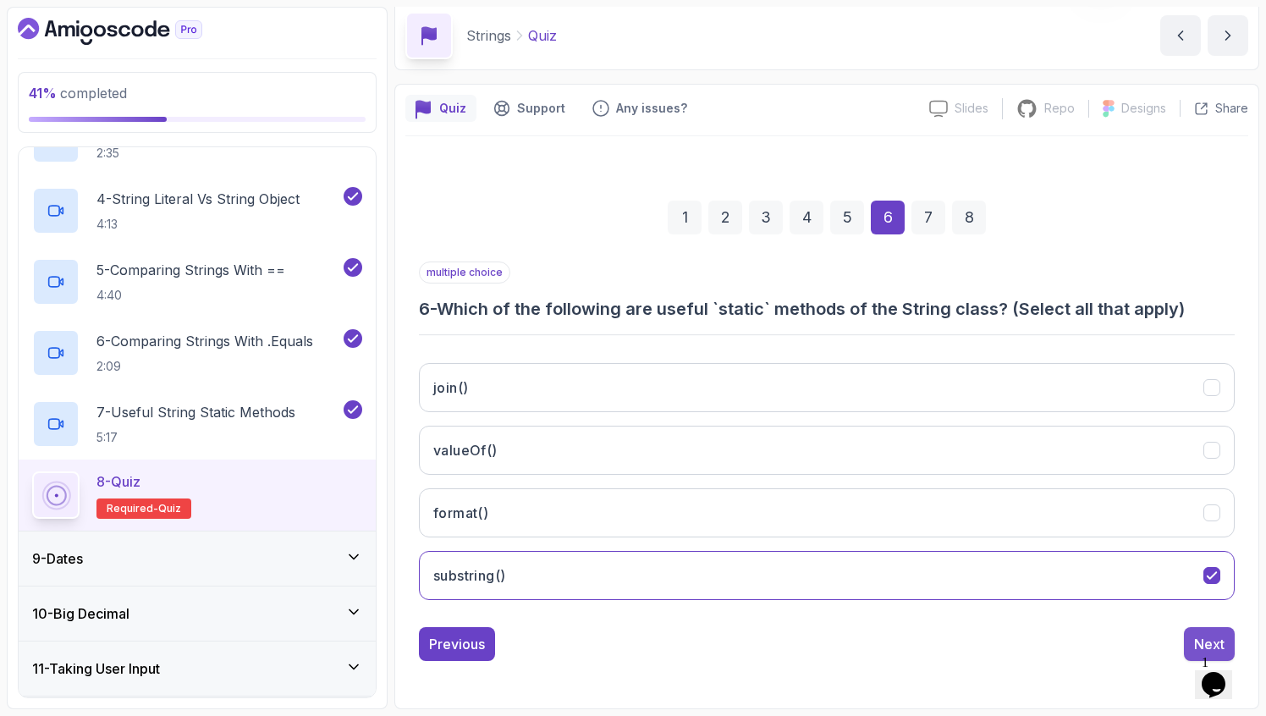
click at [1200, 636] on div "Next" at bounding box center [1209, 644] width 30 height 20
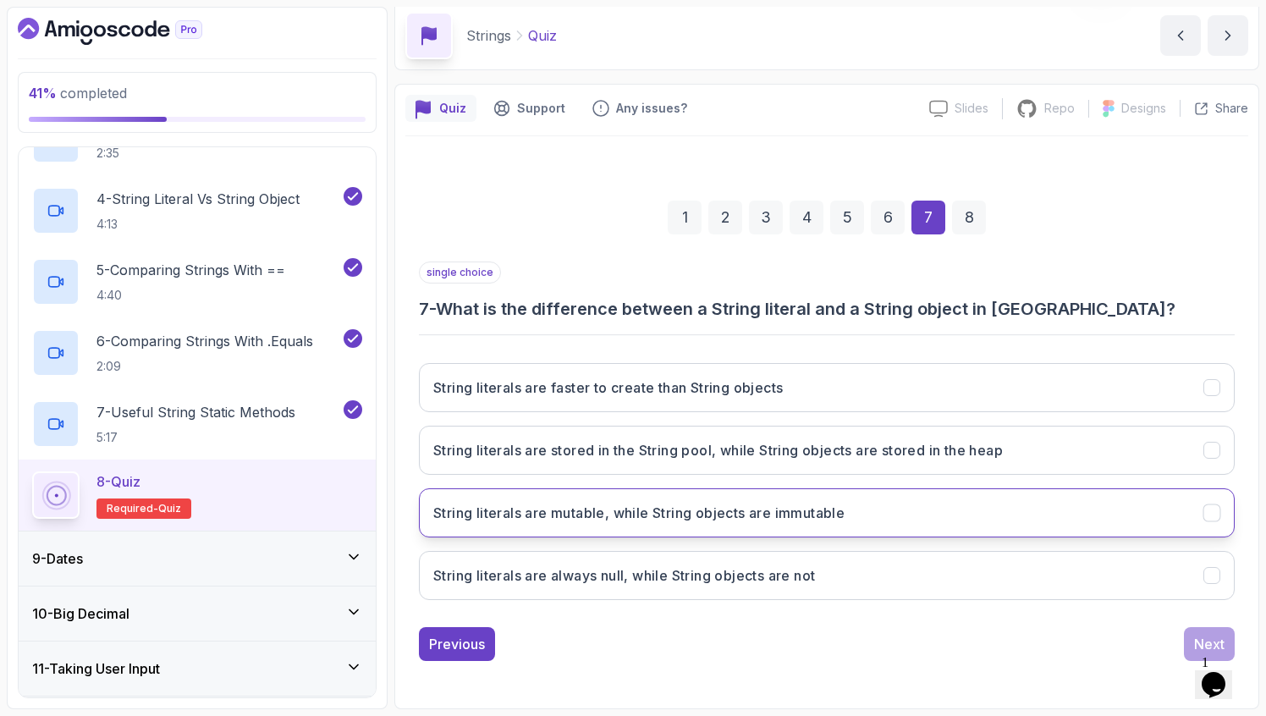
click at [629, 506] on h3 "String literals are mutable, while String objects are immutable" at bounding box center [638, 513] width 411 height 20
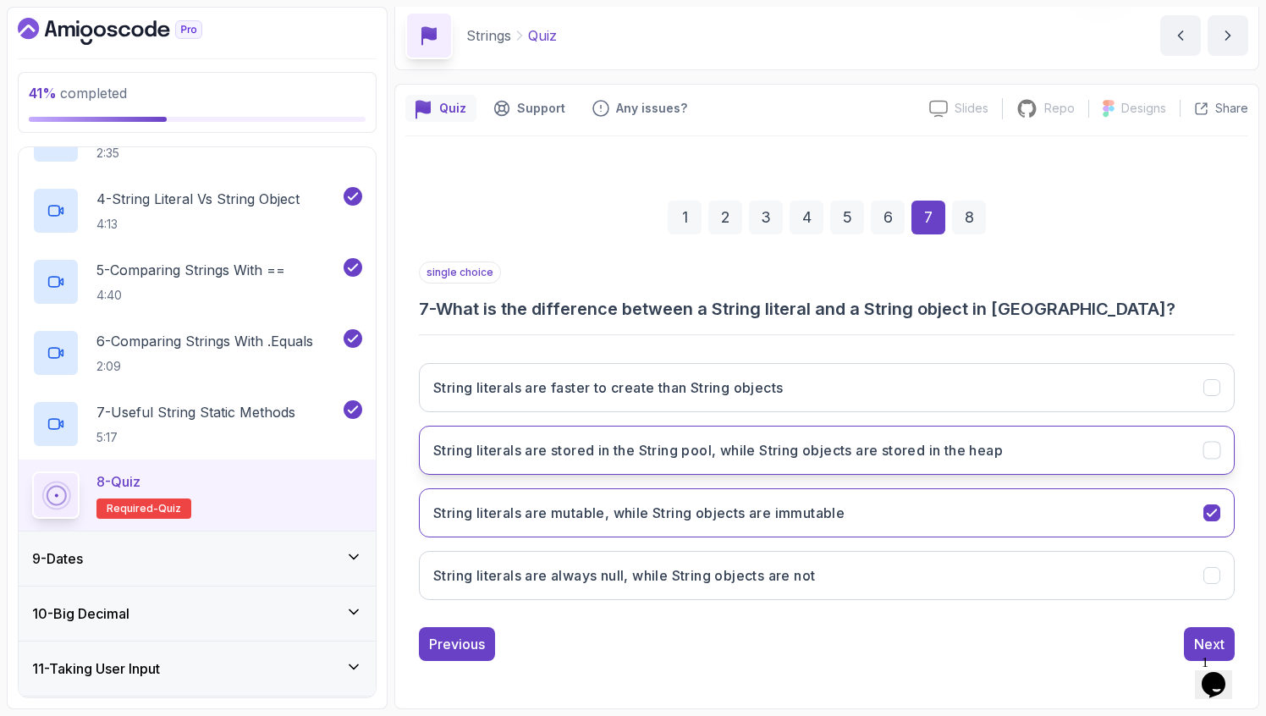
click at [858, 446] on h3 "String literals are stored in the String pool, while String objects are stored …" at bounding box center [718, 450] width 570 height 20
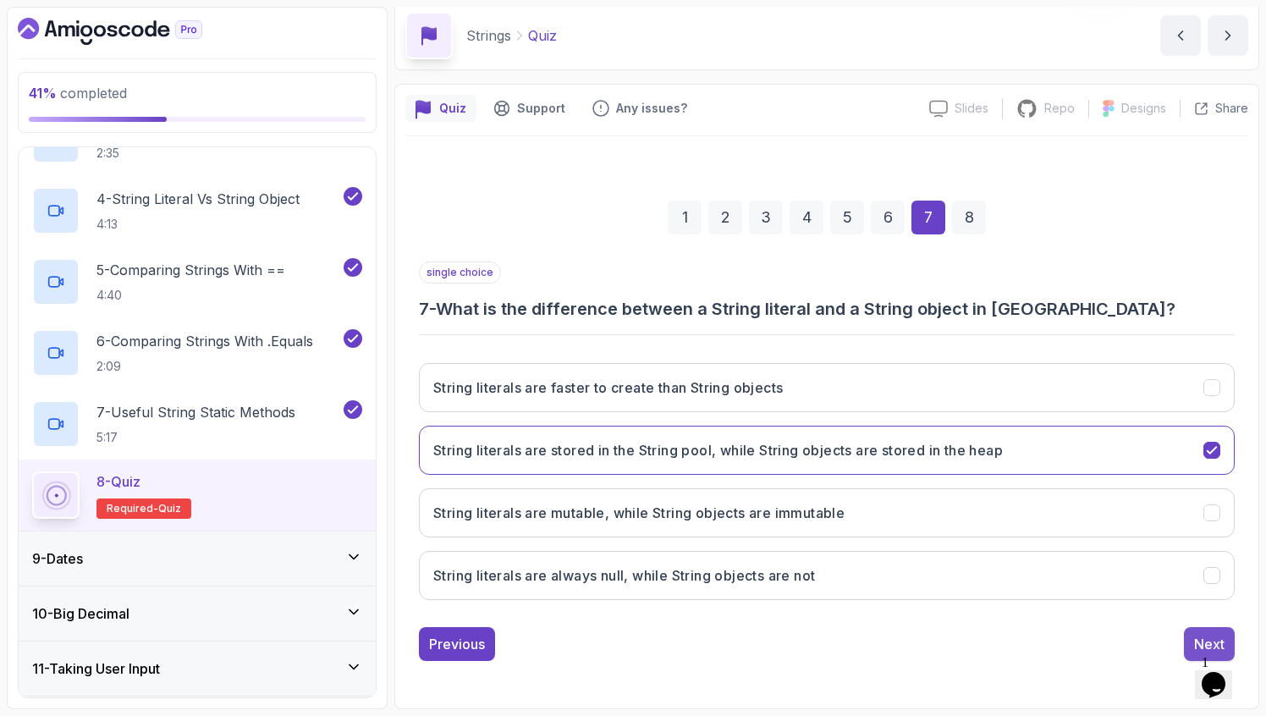
click at [1199, 633] on button "Next" at bounding box center [1209, 644] width 51 height 34
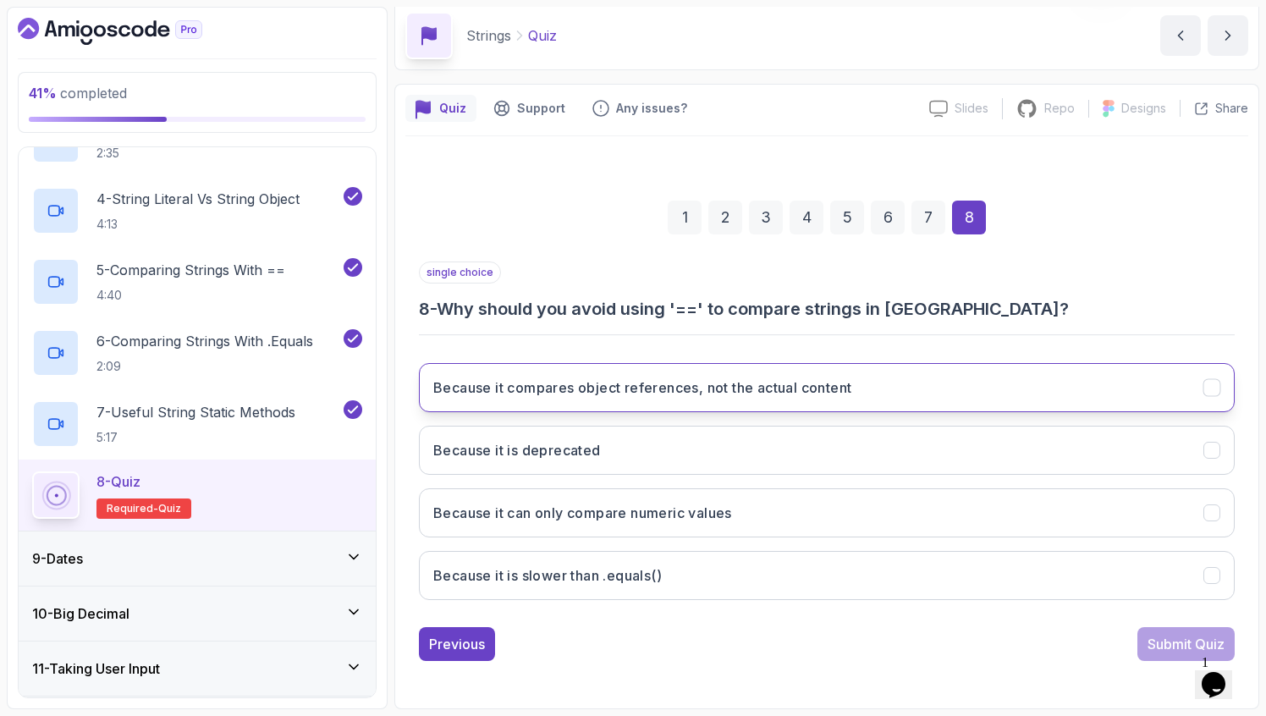
click at [668, 381] on h3 "Because it compares object references, not the actual content" at bounding box center [642, 388] width 418 height 20
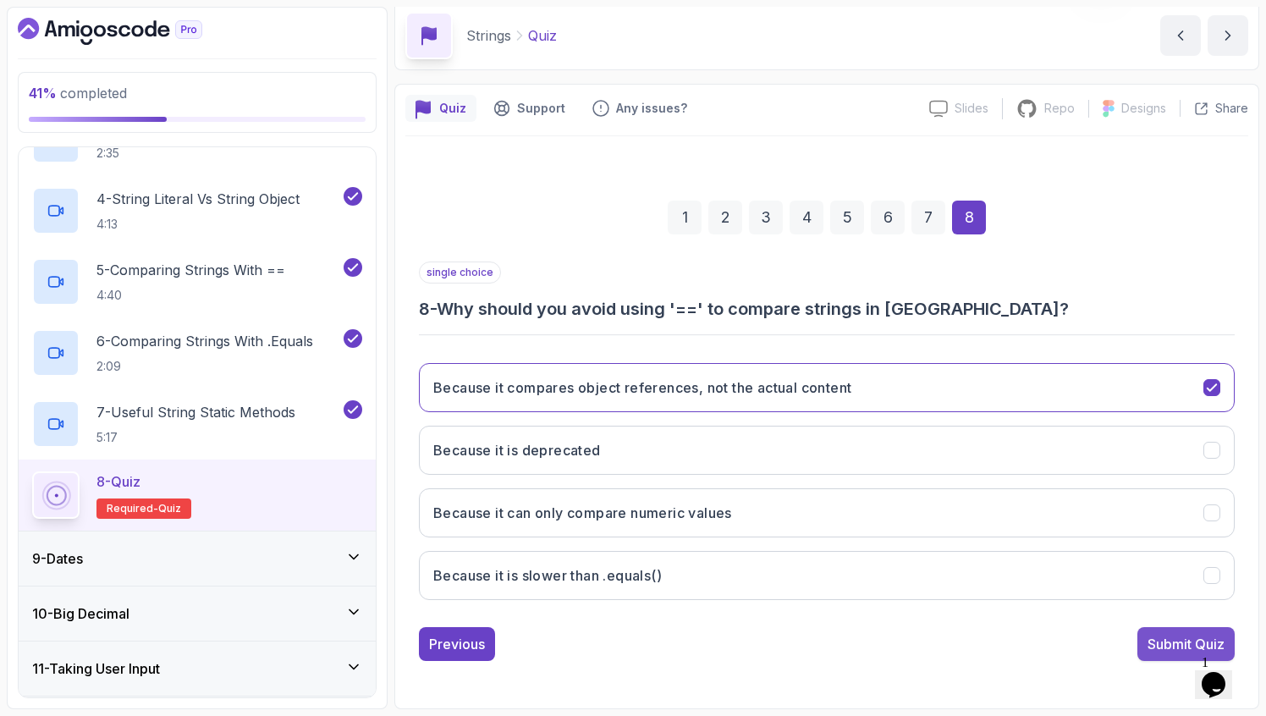
click at [1154, 642] on div "Submit Quiz" at bounding box center [1186, 644] width 77 height 20
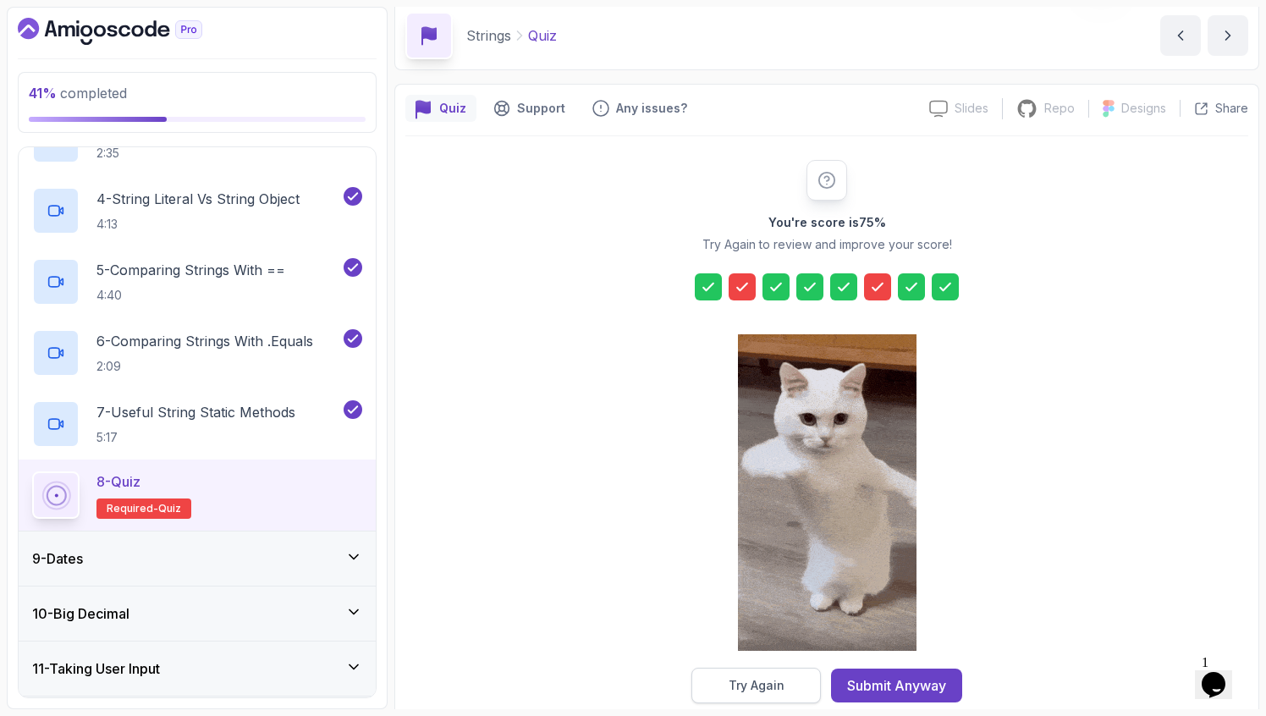
click at [805, 688] on button "Try Again" at bounding box center [757, 686] width 130 height 36
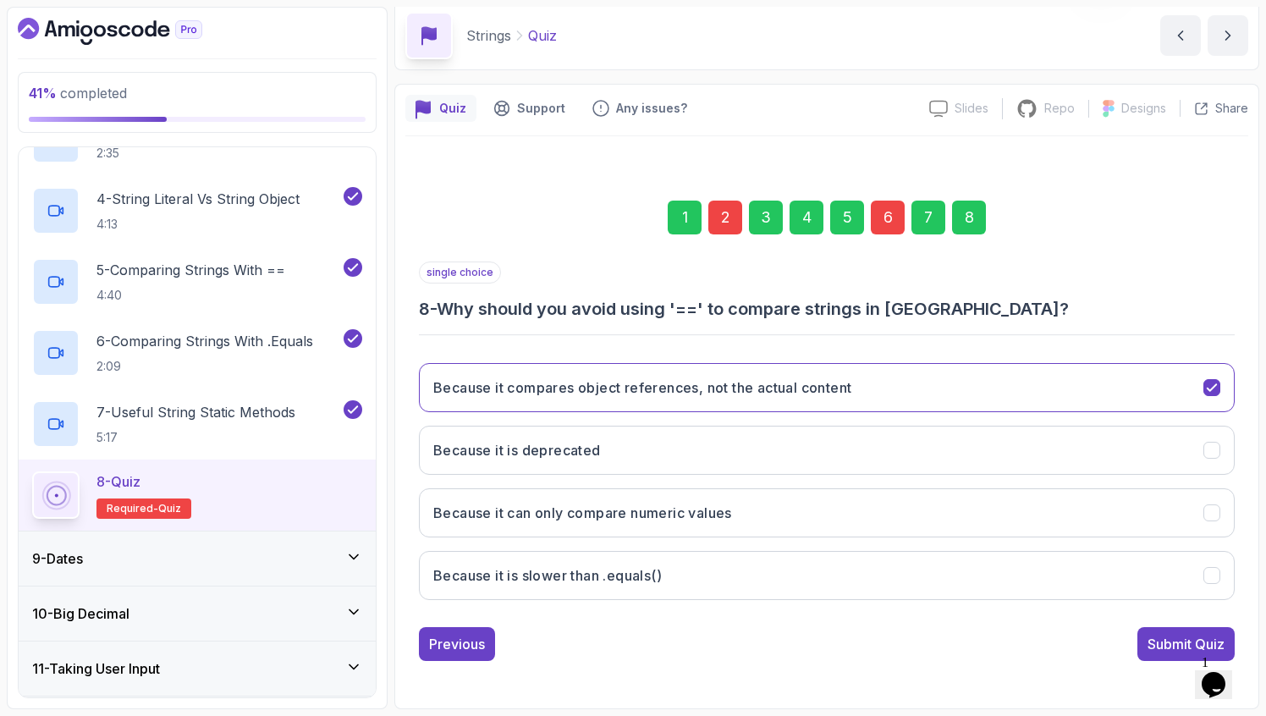
click at [884, 221] on div "6" at bounding box center [888, 218] width 34 height 34
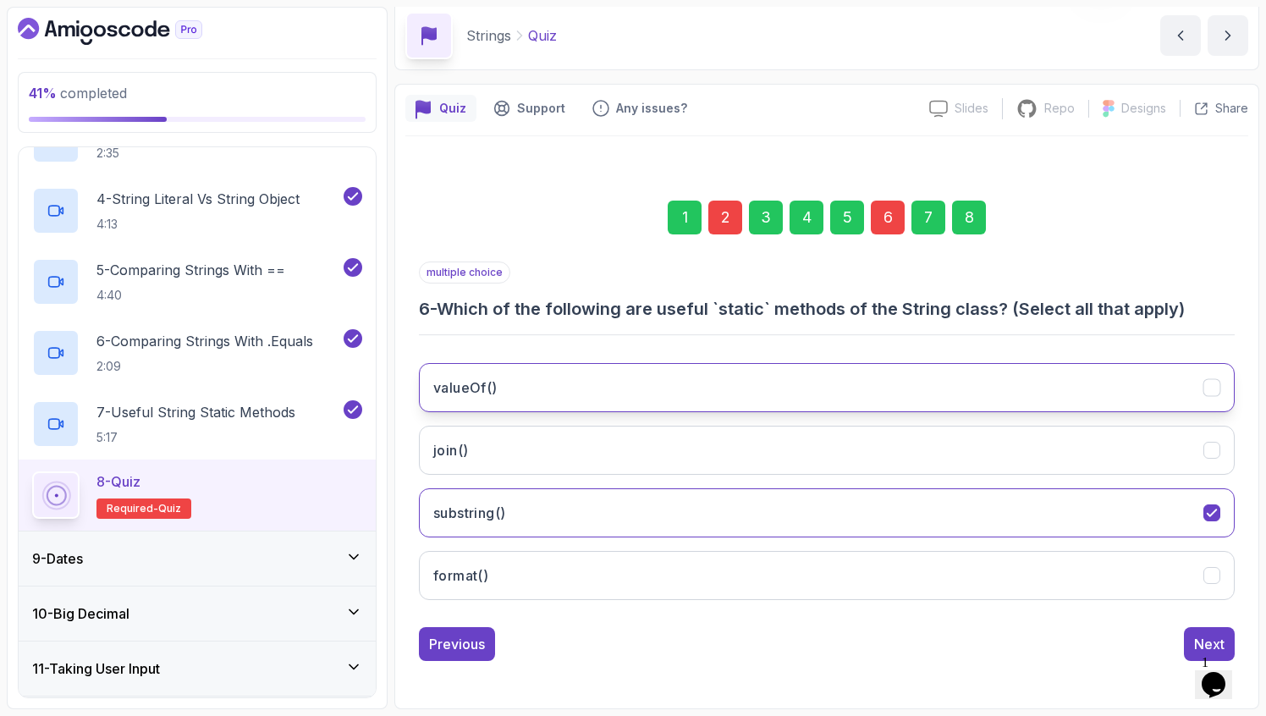
click at [598, 389] on button "valueOf()" at bounding box center [827, 387] width 816 height 49
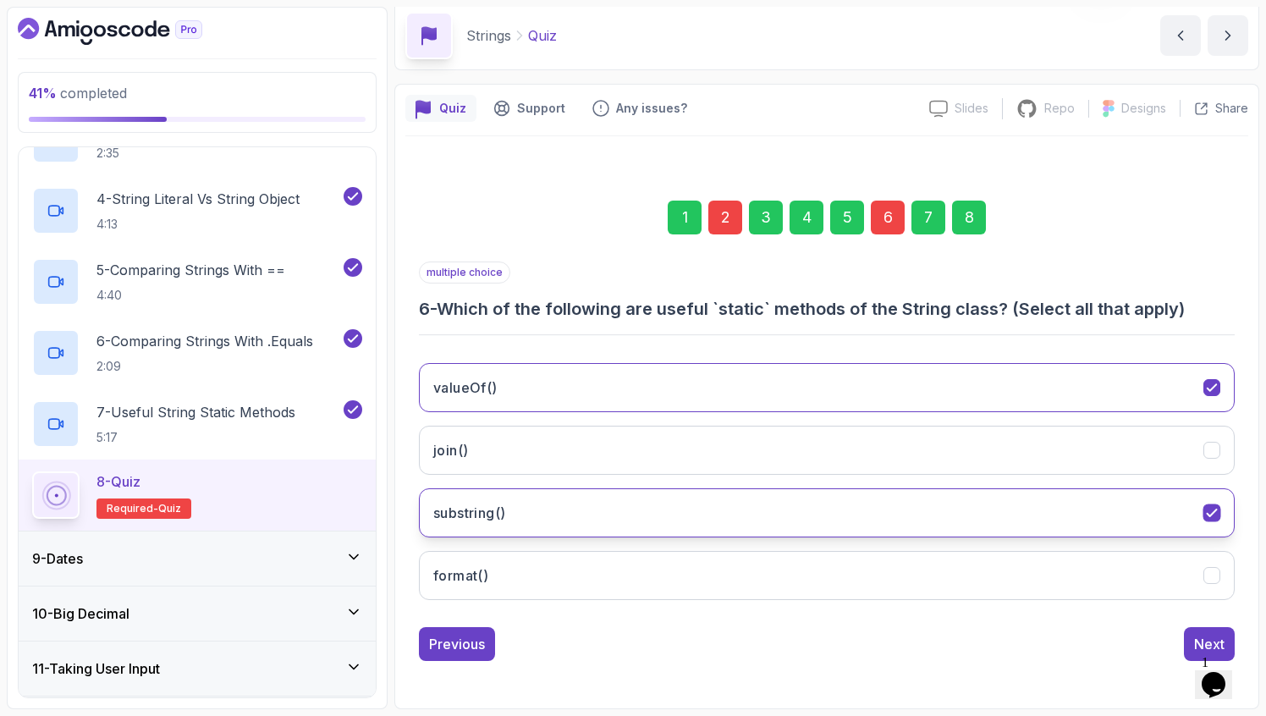
click at [769, 517] on button "substring()" at bounding box center [827, 512] width 816 height 49
click at [1193, 642] on button "Next" at bounding box center [1209, 644] width 51 height 34
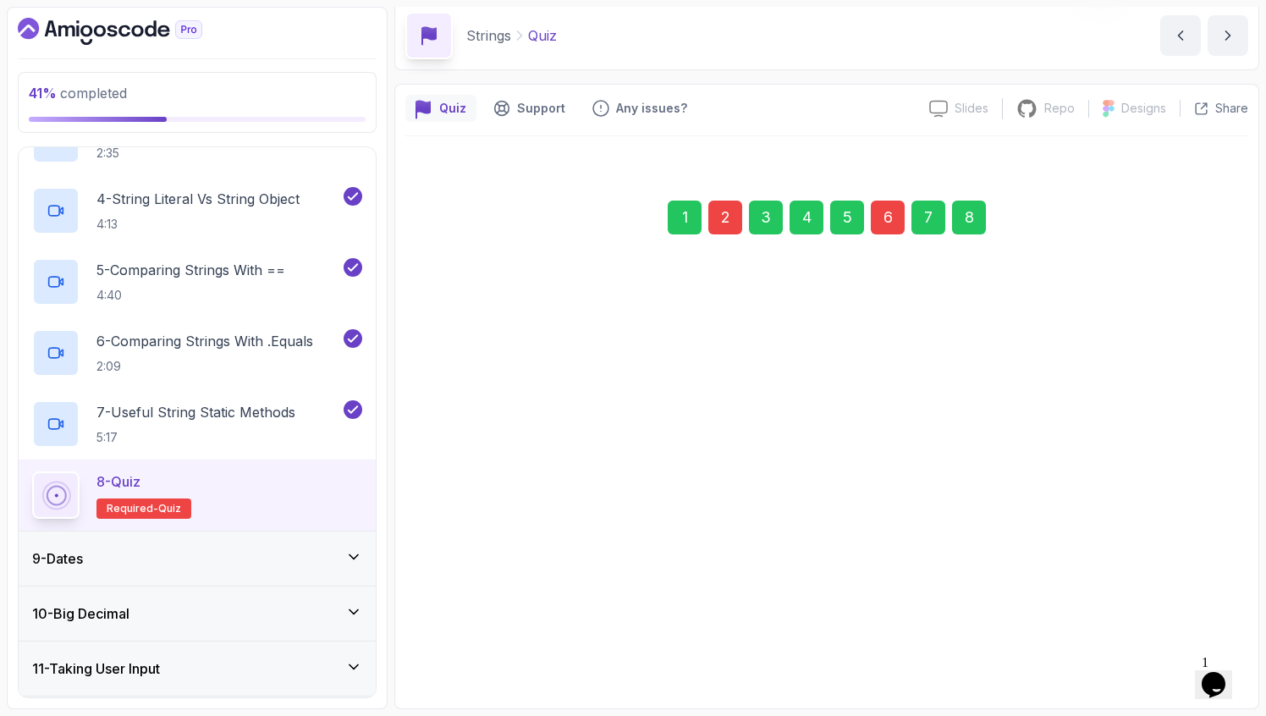
click at [1193, 642] on button "Next" at bounding box center [1209, 636] width 51 height 34
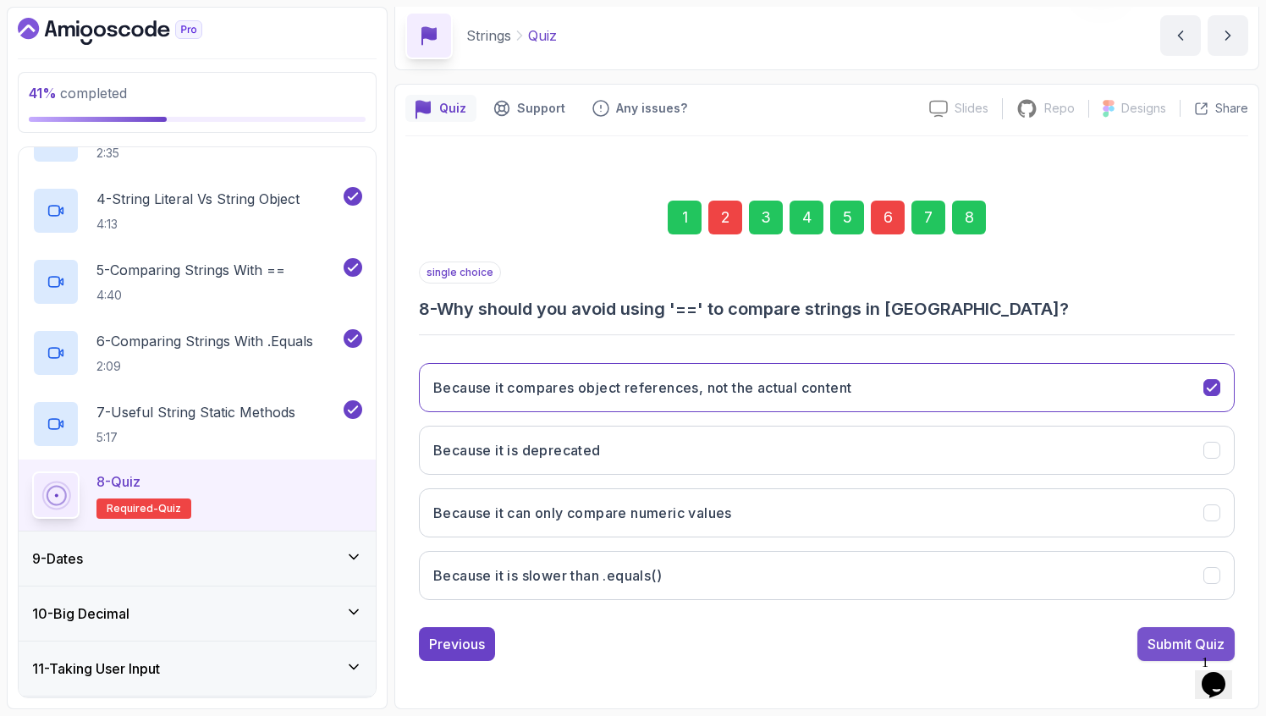
click at [1192, 641] on div "Submit Quiz" at bounding box center [1186, 644] width 77 height 20
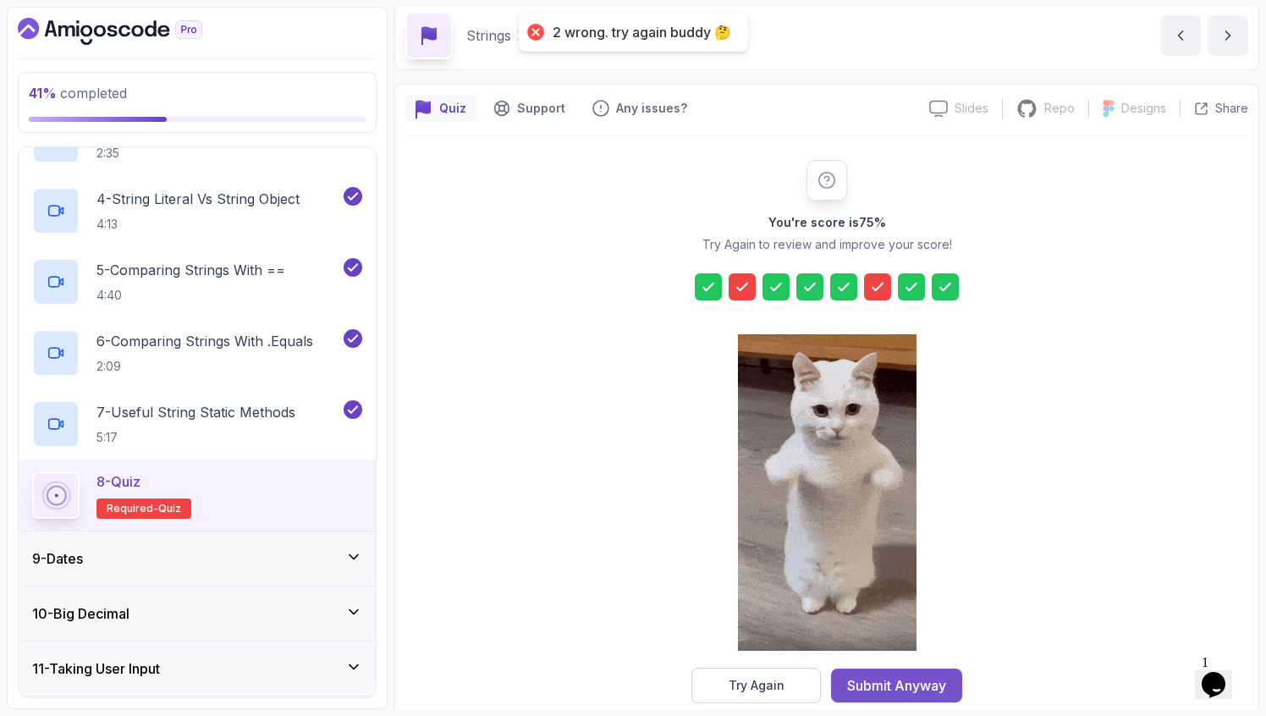
click at [862, 683] on div "Submit Anyway" at bounding box center [896, 685] width 99 height 20
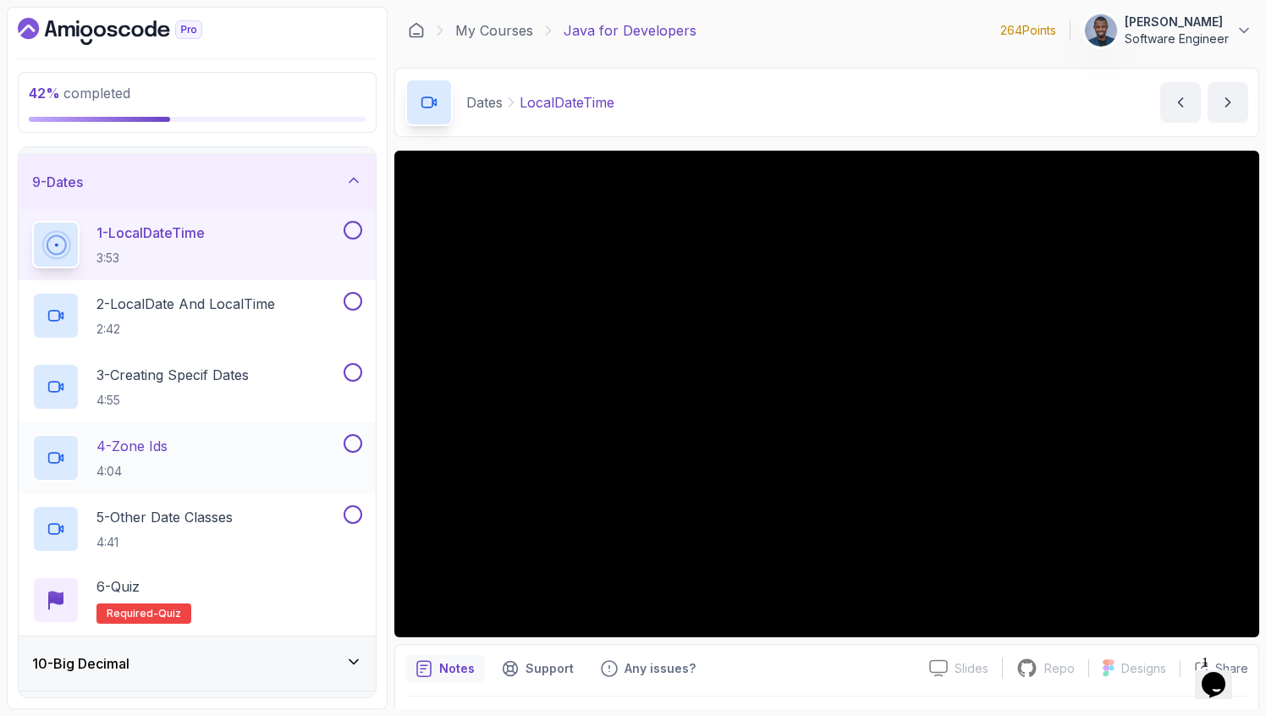
scroll to position [441, 0]
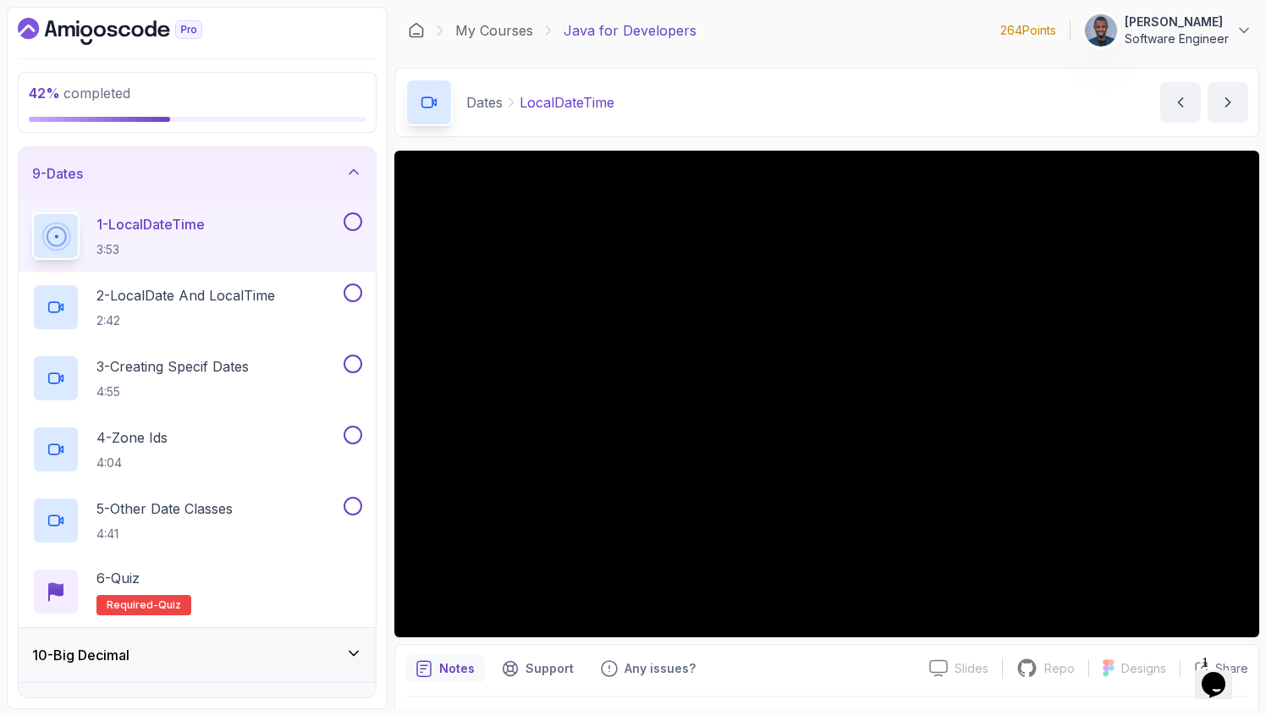
click at [197, 229] on p "1 - LocalDateTime" at bounding box center [150, 224] width 108 height 20
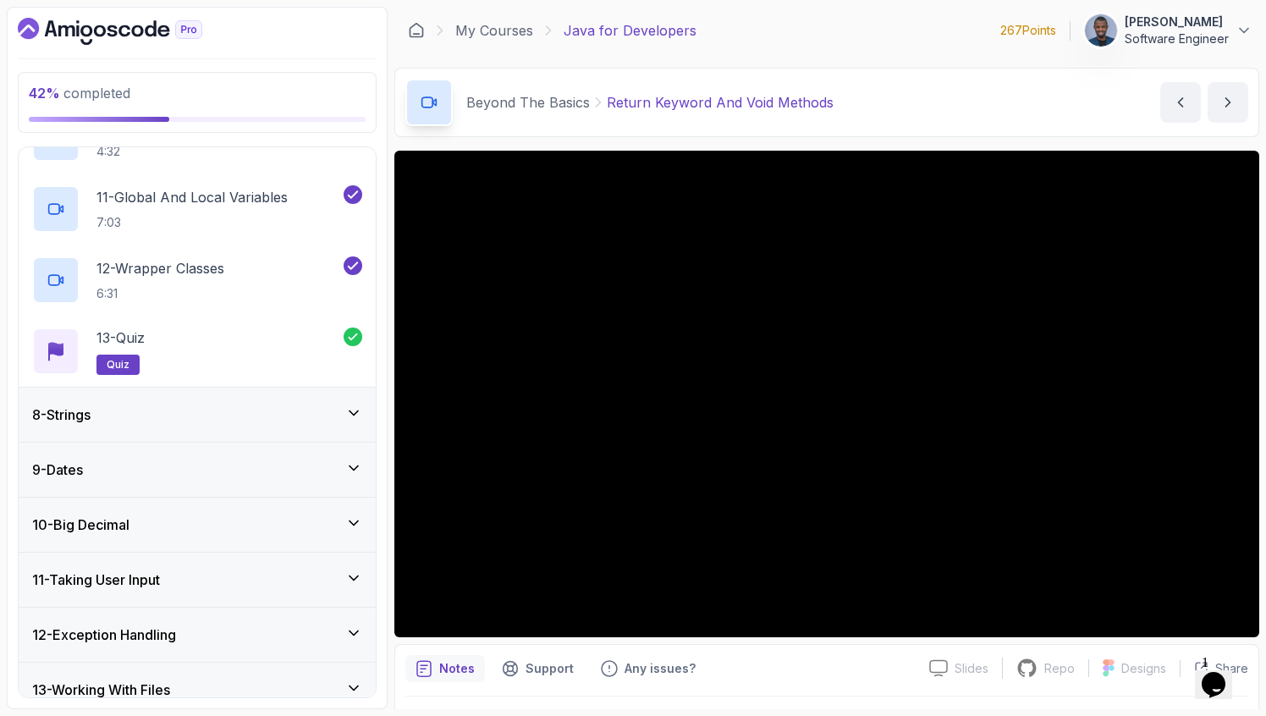
click at [256, 458] on div "9 - Dates" at bounding box center [197, 470] width 357 height 54
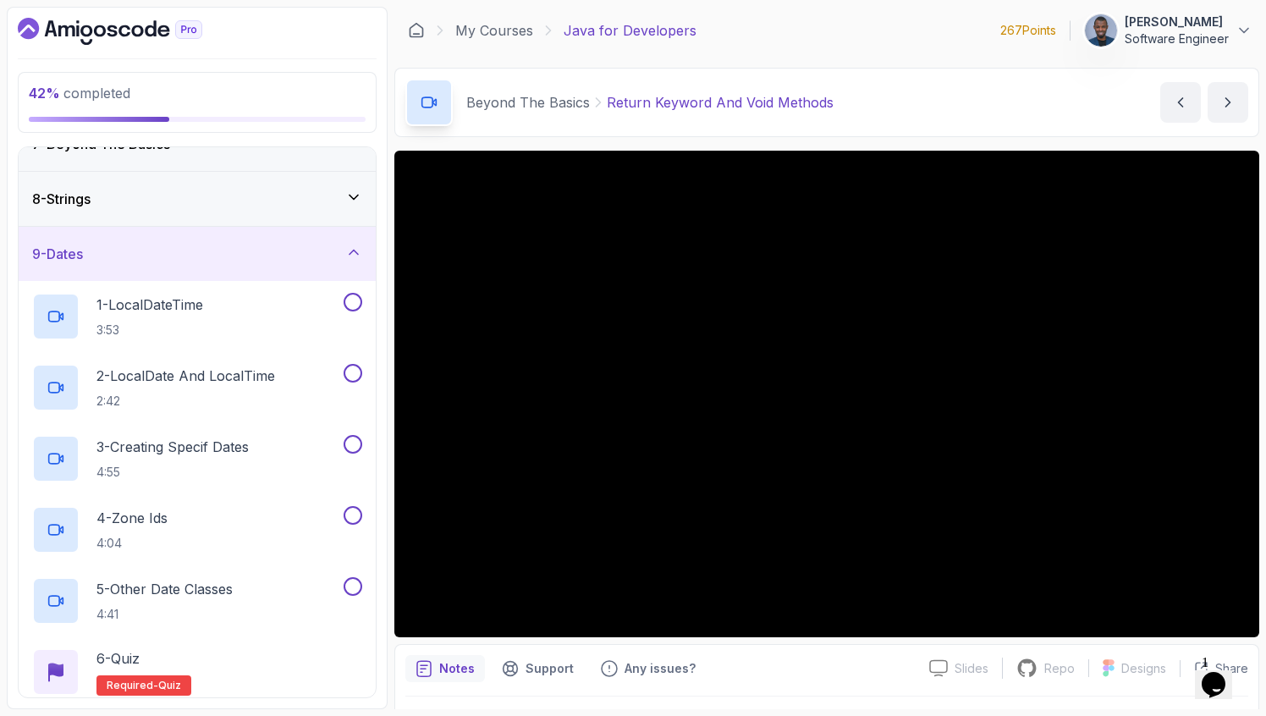
scroll to position [355, 0]
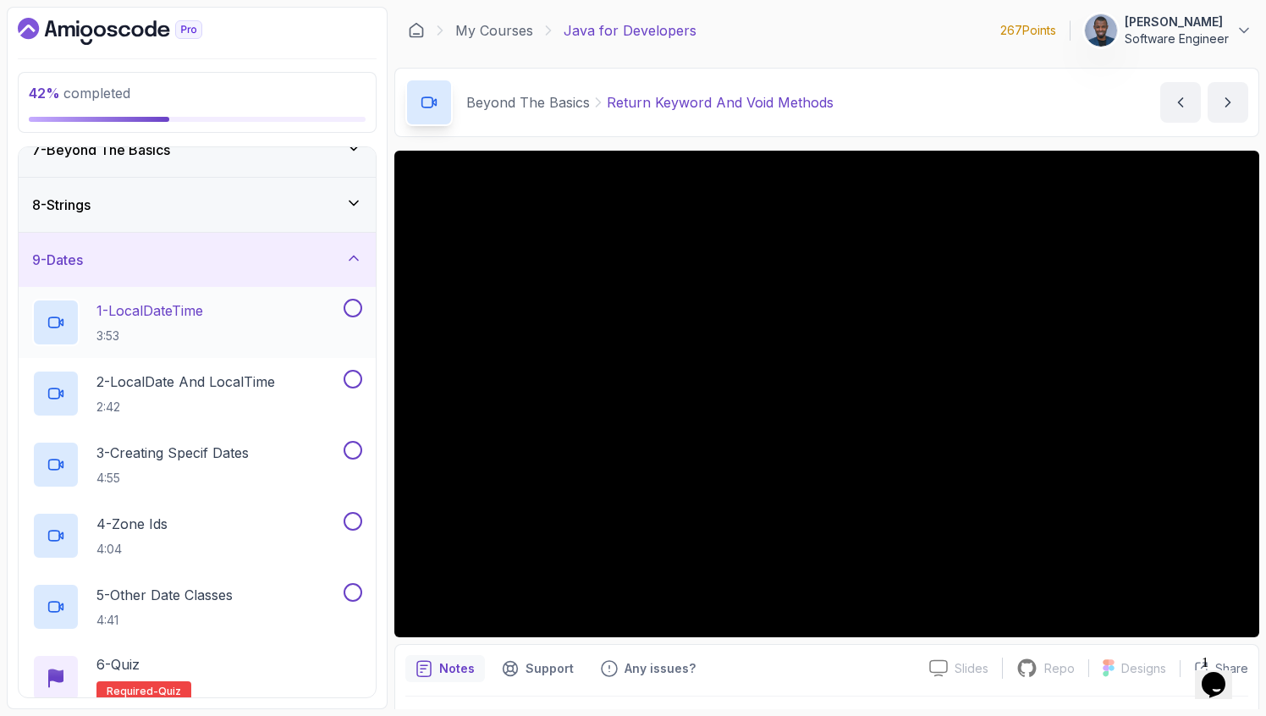
click at [185, 308] on p "1 - LocalDateTime" at bounding box center [149, 311] width 107 height 20
